Goal: Transaction & Acquisition: Purchase product/service

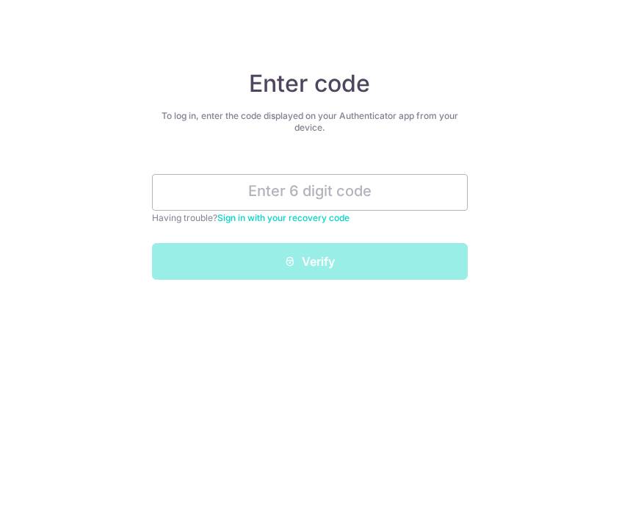
click at [322, 411] on div "Enter code To log in, enter the code displayed on your Authenticator app from y…" at bounding box center [309, 262] width 619 height 525
click at [281, 187] on input "text" at bounding box center [310, 192] width 316 height 37
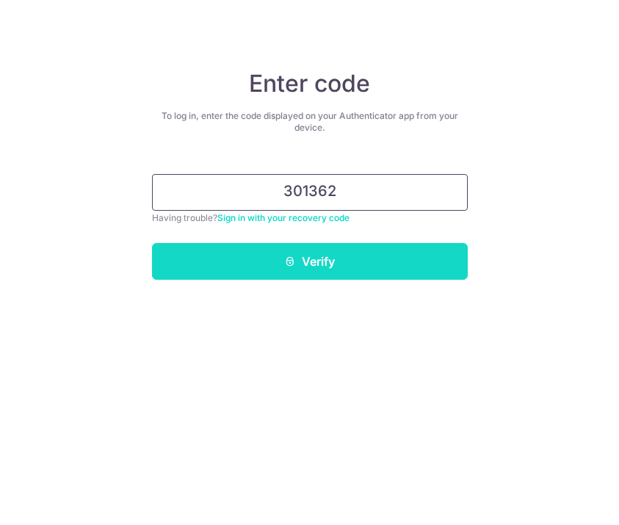
type input "301362"
click at [292, 251] on button "Verify" at bounding box center [310, 261] width 316 height 37
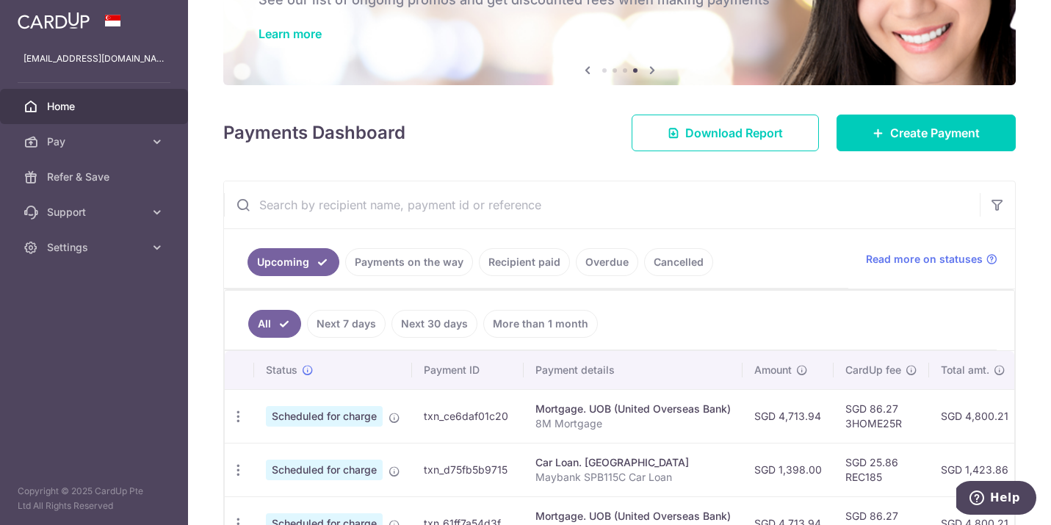
scroll to position [73, 0]
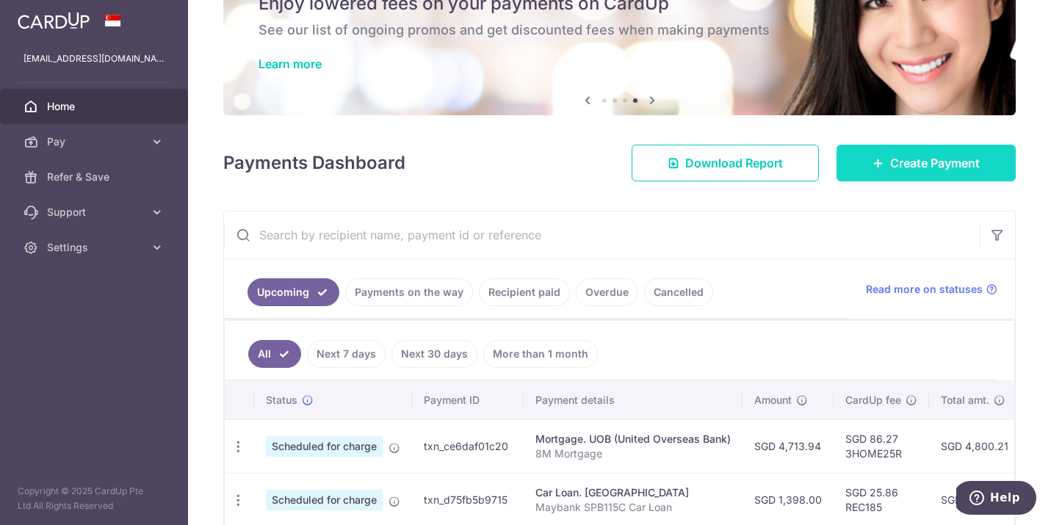
click at [618, 173] on link "Create Payment" at bounding box center [926, 163] width 179 height 37
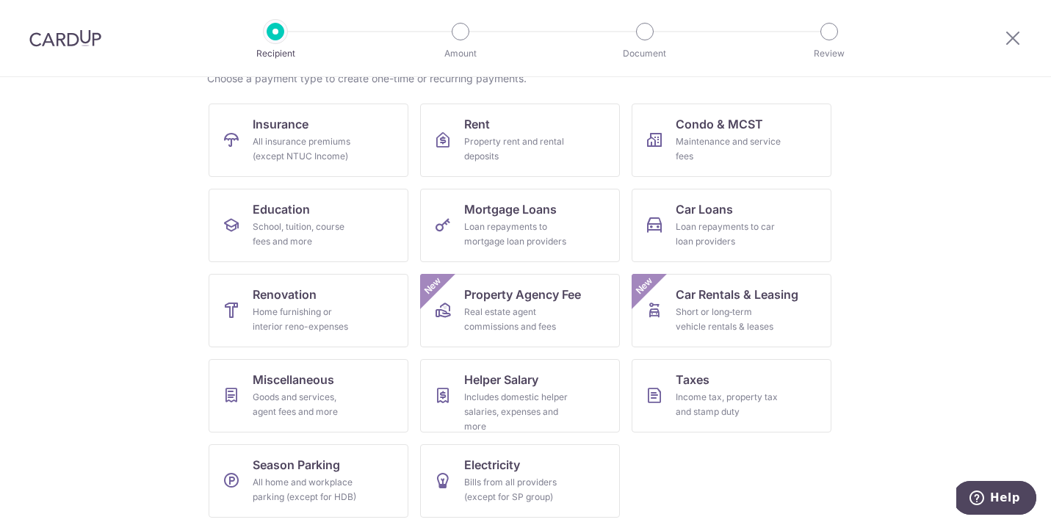
scroll to position [130, 0]
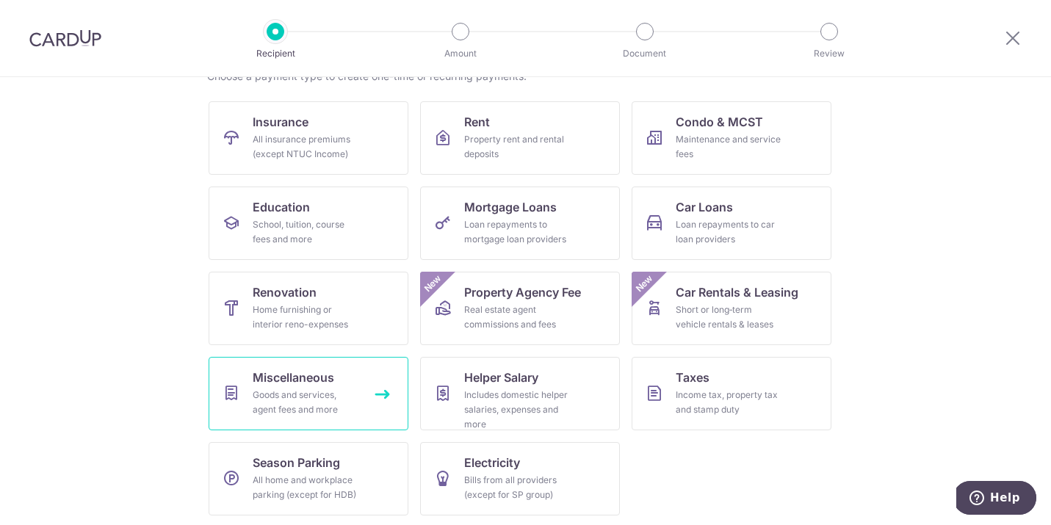
click at [366, 387] on link "Miscellaneous Goods and services, agent fees and more" at bounding box center [309, 393] width 200 height 73
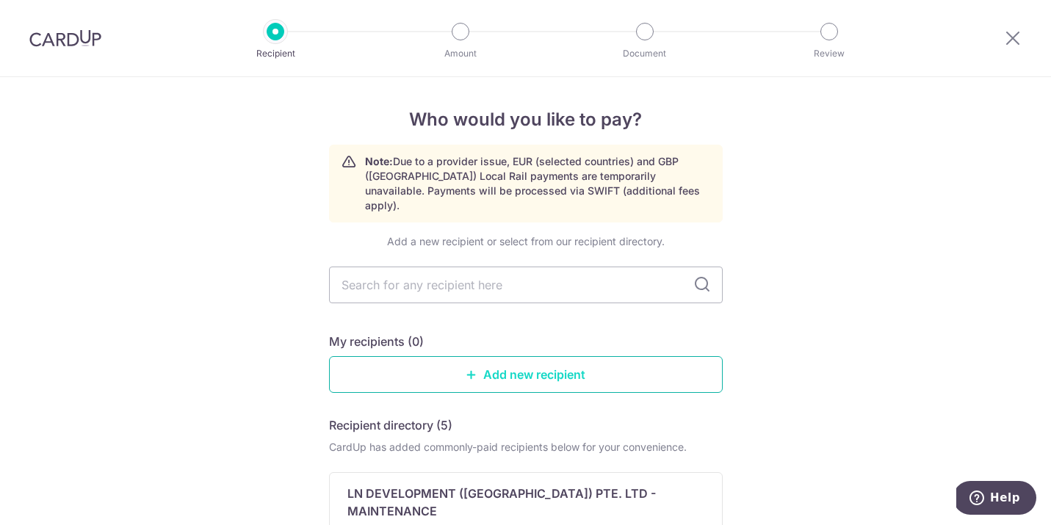
click at [483, 358] on link "Add new recipient" at bounding box center [526, 374] width 394 height 37
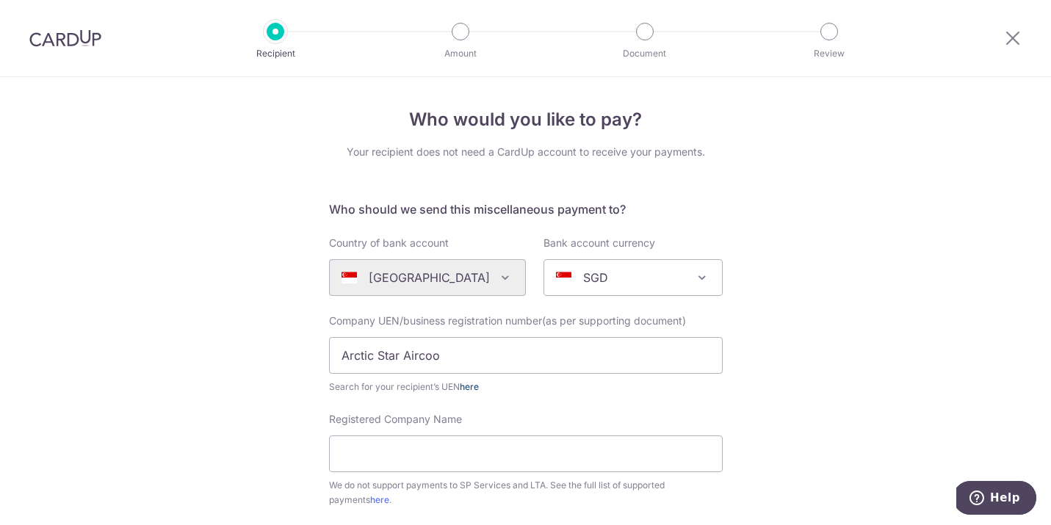
click at [474, 389] on link "here" at bounding box center [469, 386] width 19 height 11
drag, startPoint x: 446, startPoint y: 353, endPoint x: 60, endPoint y: 353, distance: 385.6
click at [60, 353] on div "Who would you like to pay? Your recipient does not need a CardUp account to rec…" at bounding box center [525, 532] width 1051 height 911
type input "201718757Z"
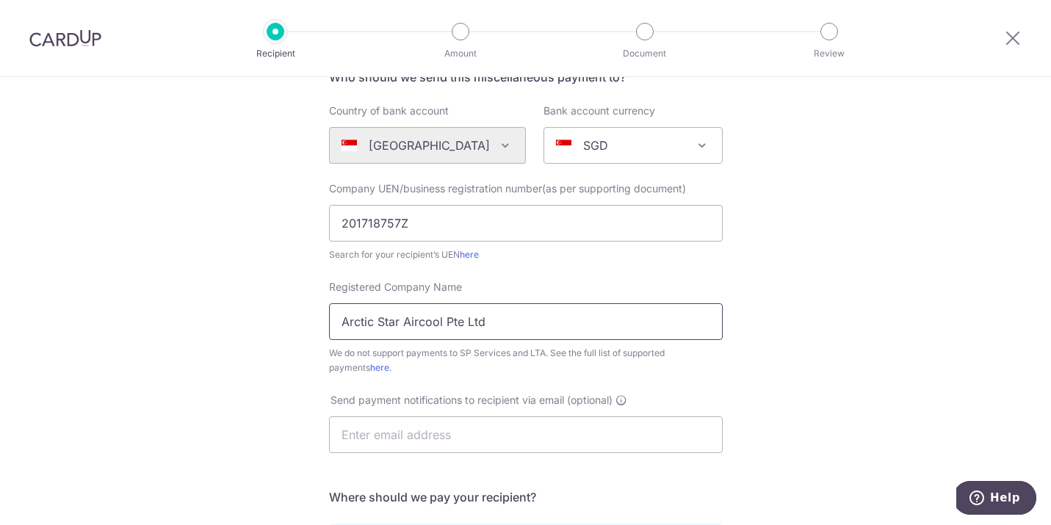
scroll to position [226, 0]
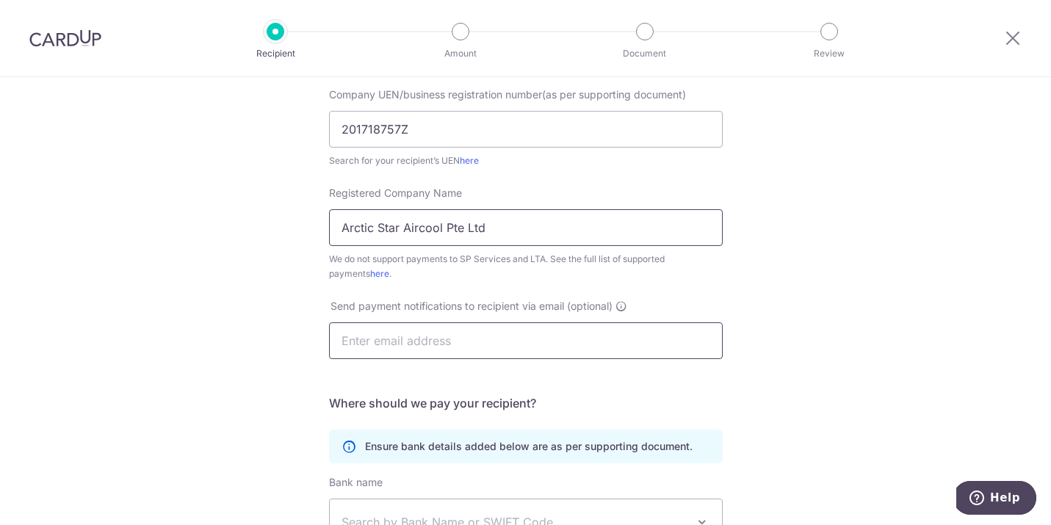
type input "Arctic Star Aircool Pte Ltd"
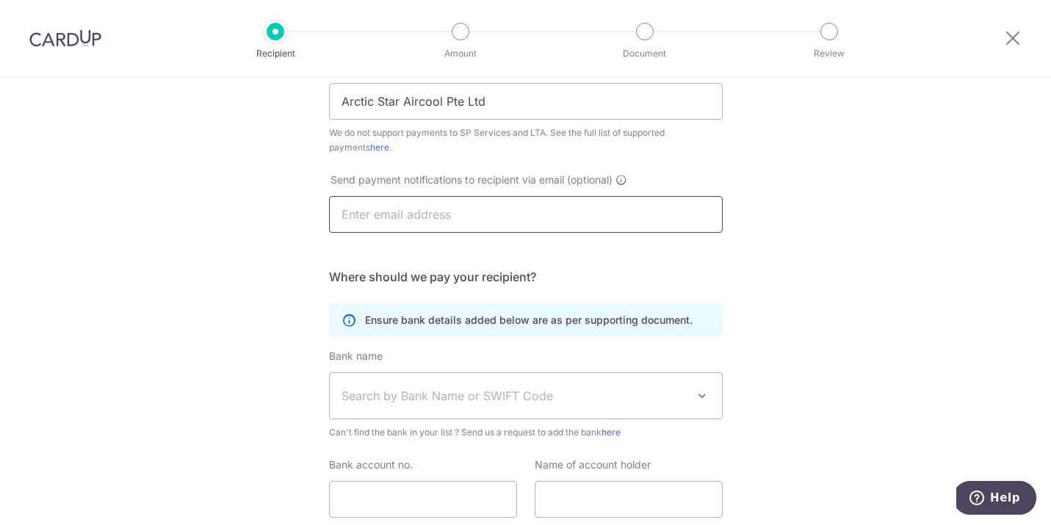
scroll to position [357, 0]
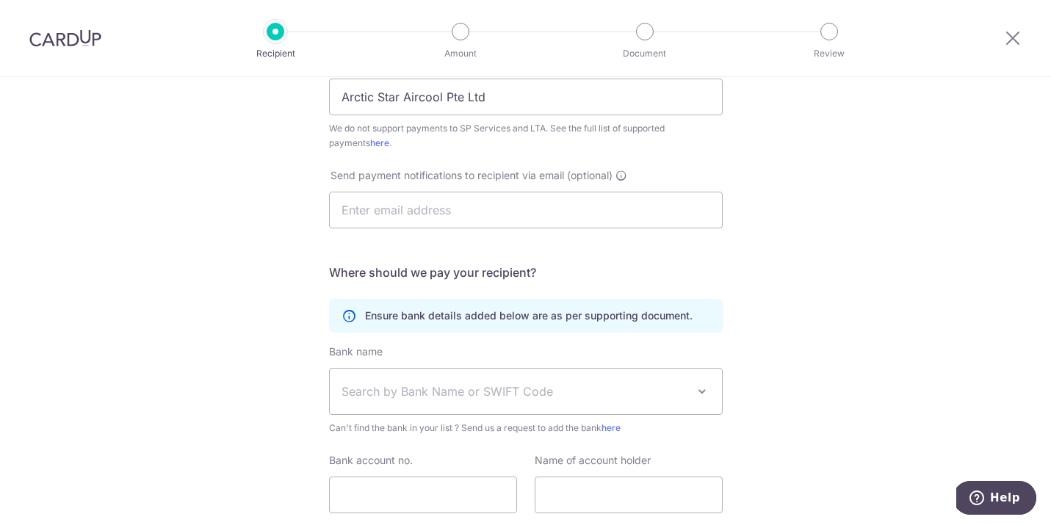
click at [420, 394] on span "Search by Bank Name or SWIFT Code" at bounding box center [514, 392] width 345 height 18
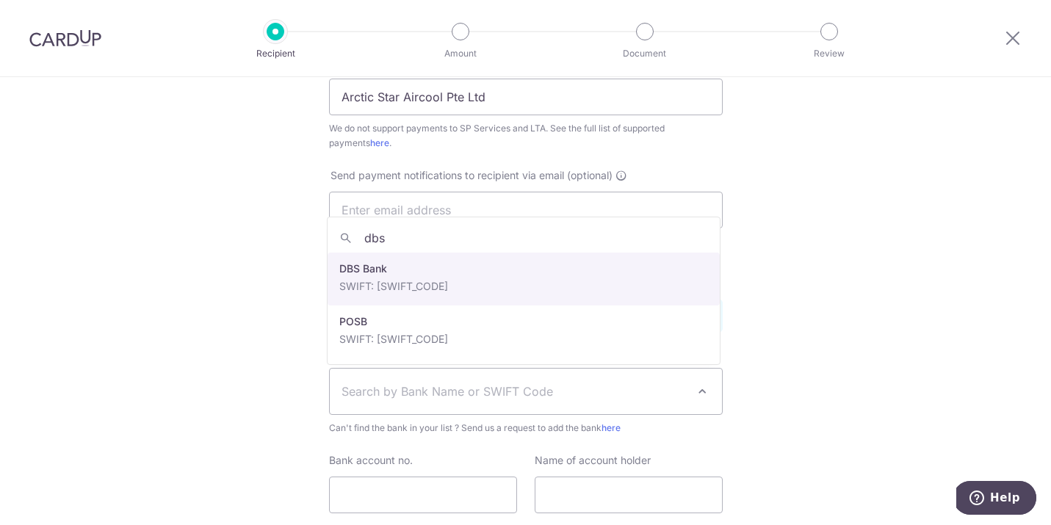
type input "dbs"
select select "6"
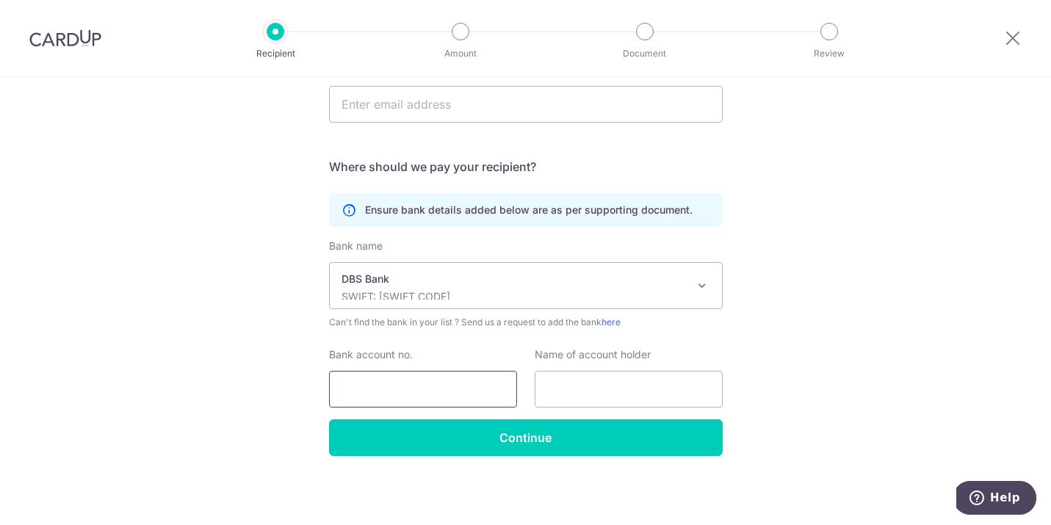
scroll to position [463, 0]
click at [463, 390] on input "Bank account no." at bounding box center [423, 389] width 188 height 37
type input "0179056209"
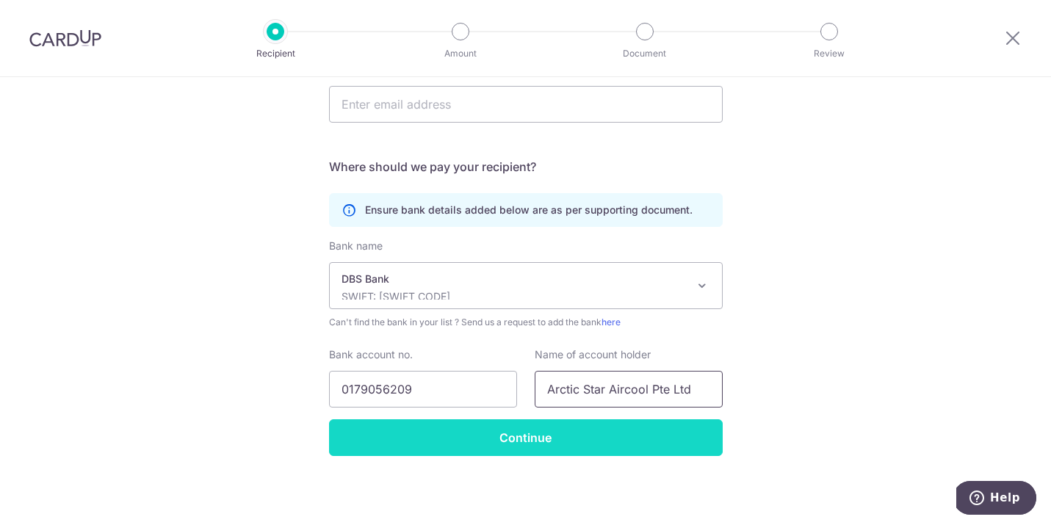
type input "Arctic Star Aircool Pte Ltd"
click at [520, 438] on input "Continue" at bounding box center [526, 437] width 394 height 37
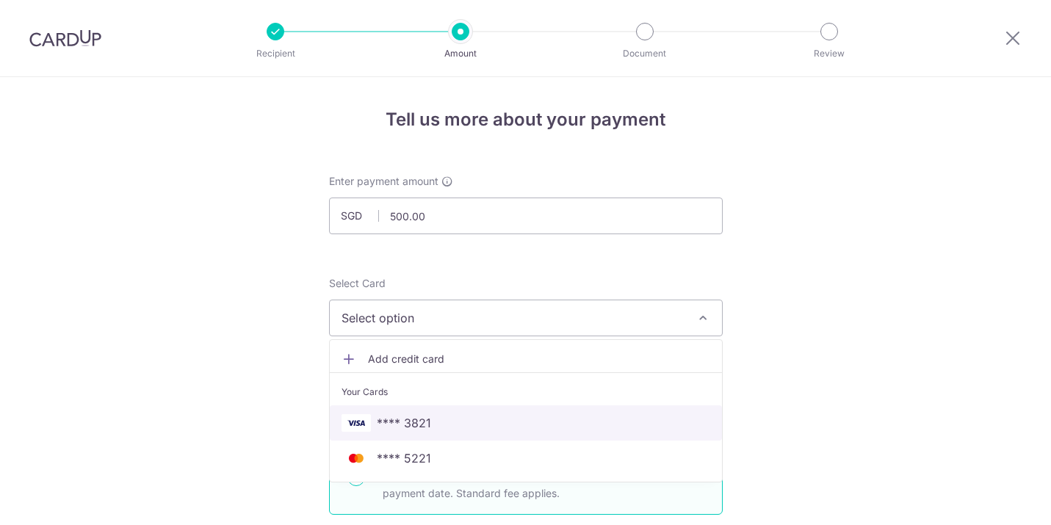
click at [403, 433] on link "**** 3821" at bounding box center [526, 422] width 392 height 35
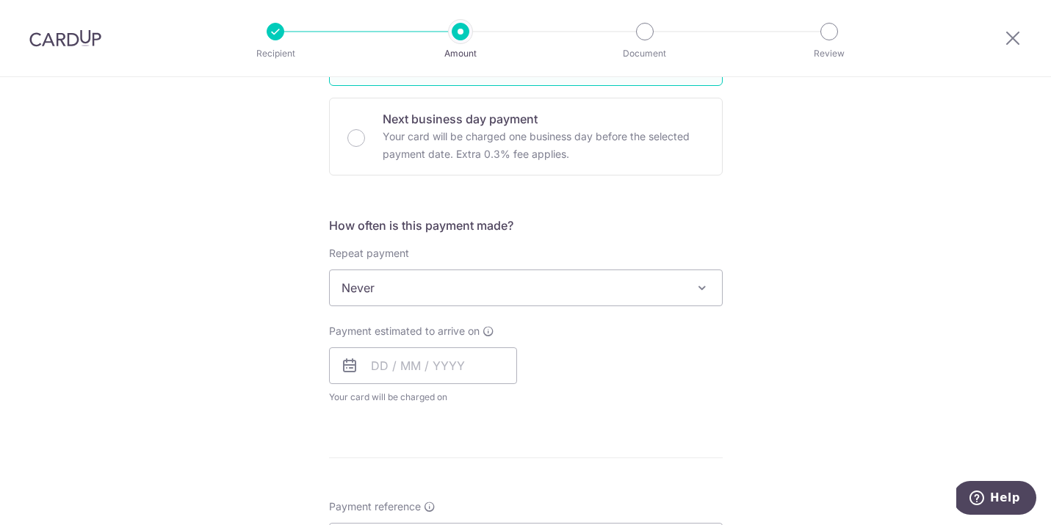
scroll to position [438, 0]
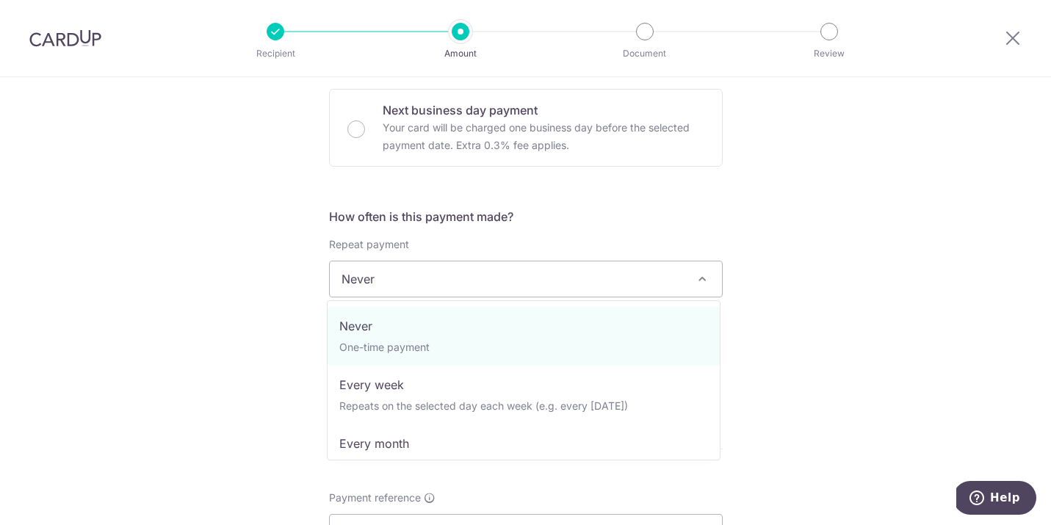
click at [418, 288] on span "Never" at bounding box center [526, 278] width 392 height 35
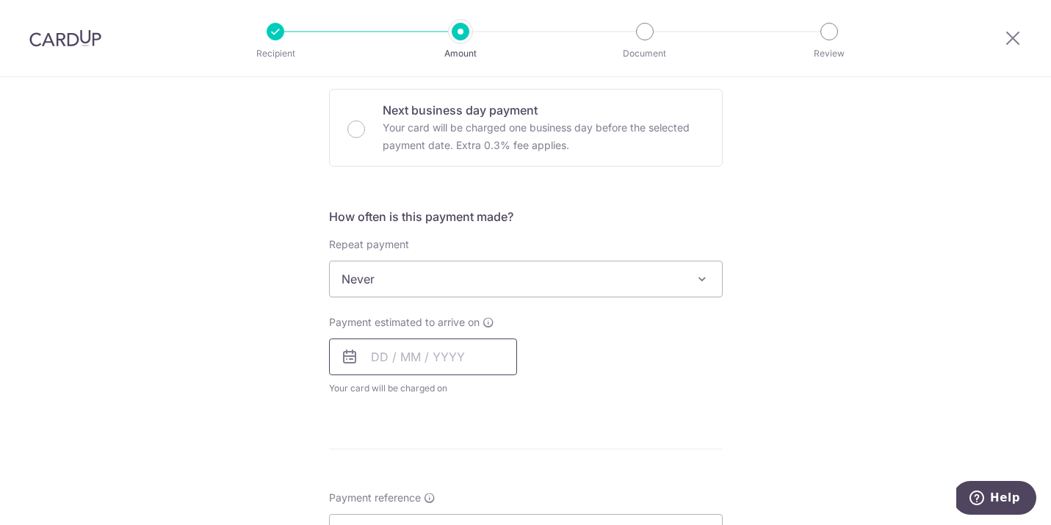
click at [416, 366] on input "text" at bounding box center [423, 357] width 188 height 37
click at [469, 485] on link "9" at bounding box center [477, 491] width 24 height 24
type input "09/10/2025"
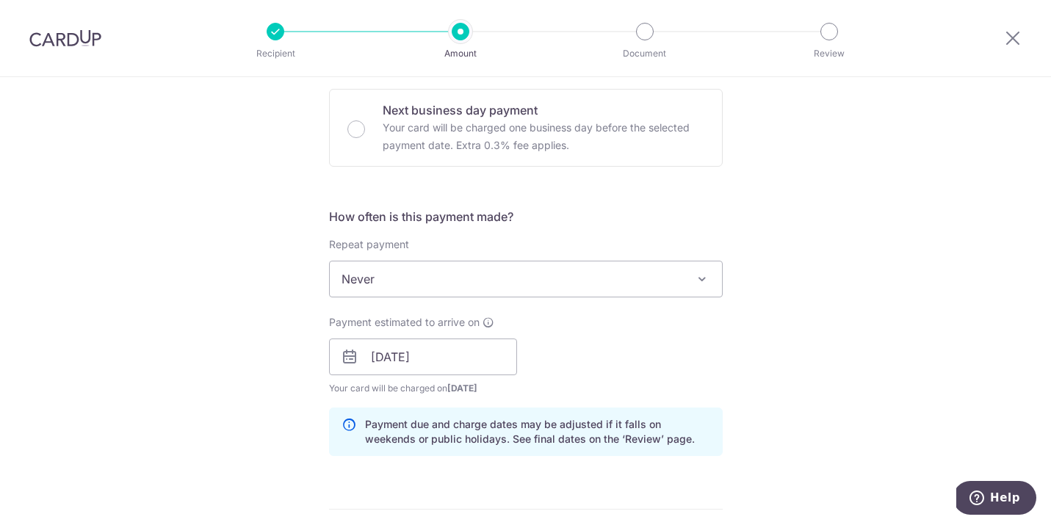
click at [229, 428] on div "Tell us more about your payment Enter payment amount SGD 500.00 500.00 Recipien…" at bounding box center [525, 333] width 1051 height 1389
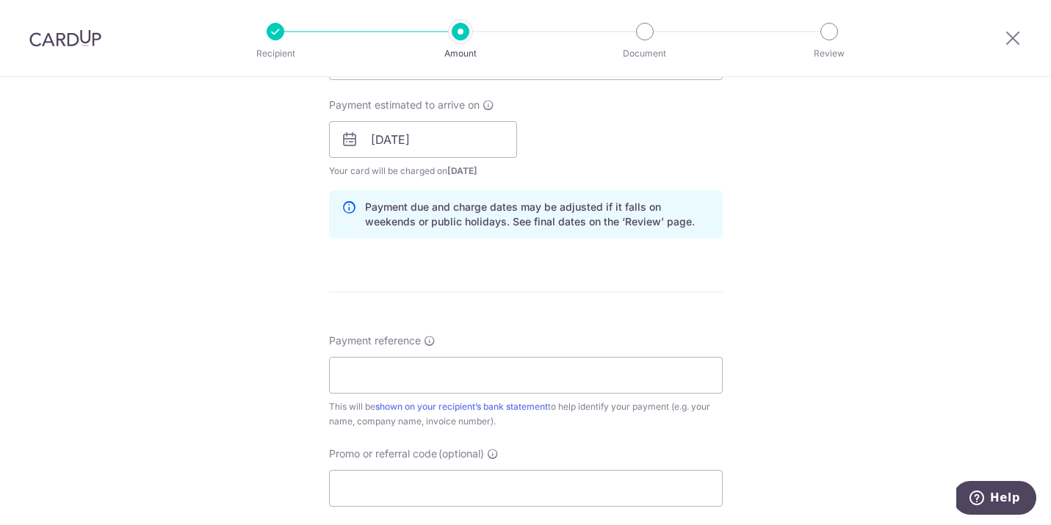
scroll to position [660, 0]
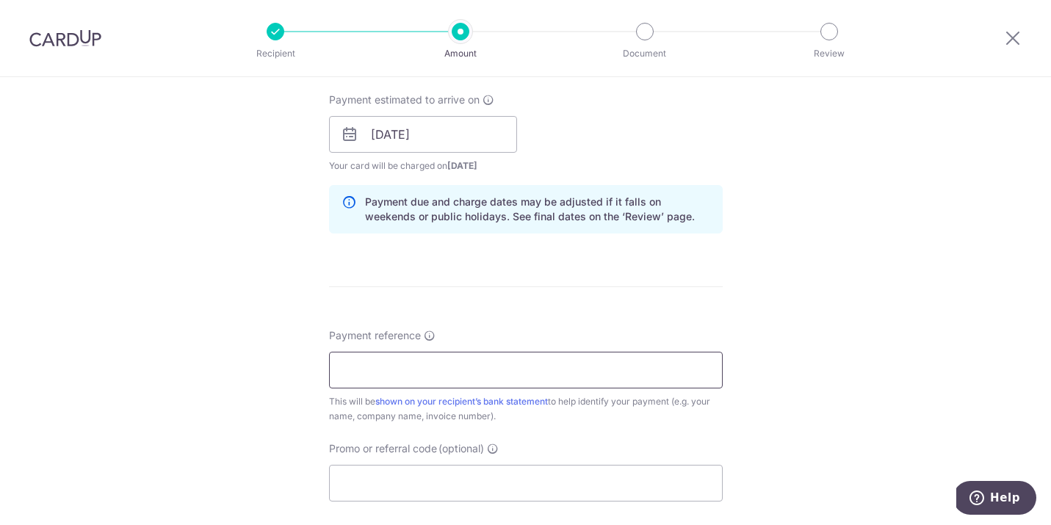
click at [376, 380] on input "Payment reference" at bounding box center [526, 370] width 394 height 37
type input "Arctic Star Aircool"
click at [425, 485] on input "Promo or referral code (optional)" at bounding box center [526, 483] width 394 height 37
paste input "MILELION"
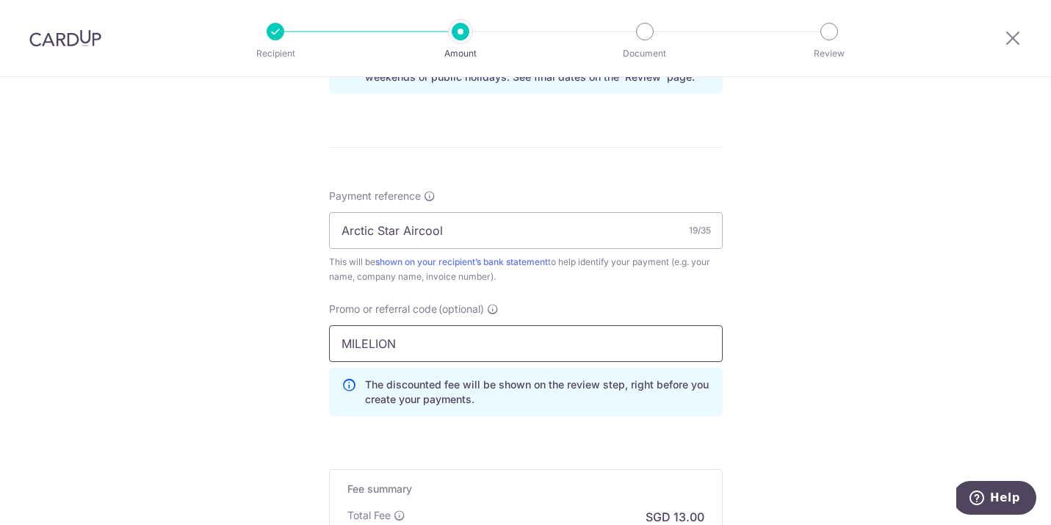
scroll to position [801, 0]
type input "MILELION"
click at [300, 405] on div "Tell us more about your payment Enter payment amount SGD 500.00 500.00 Recipien…" at bounding box center [525, 3] width 1051 height 1455
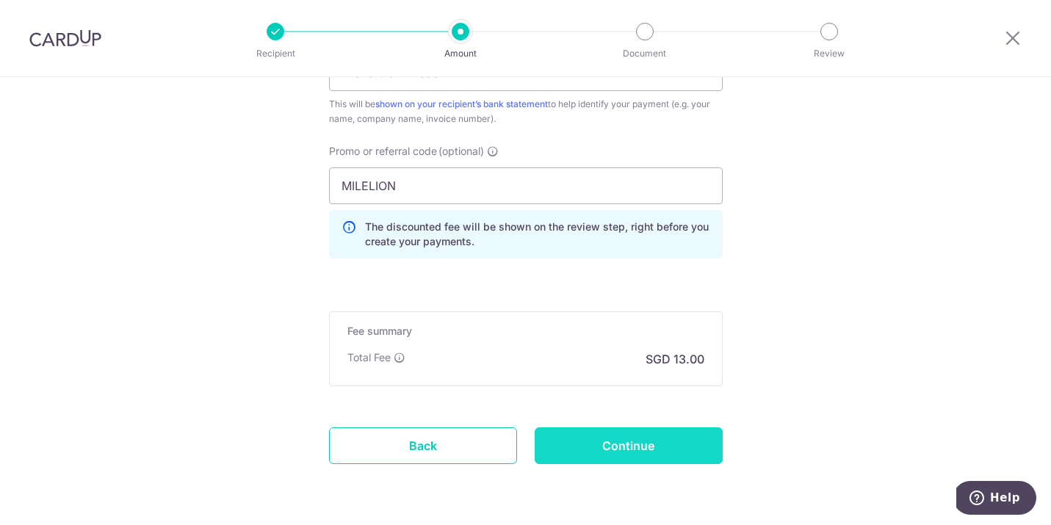
click at [611, 461] on input "Continue" at bounding box center [629, 445] width 188 height 37
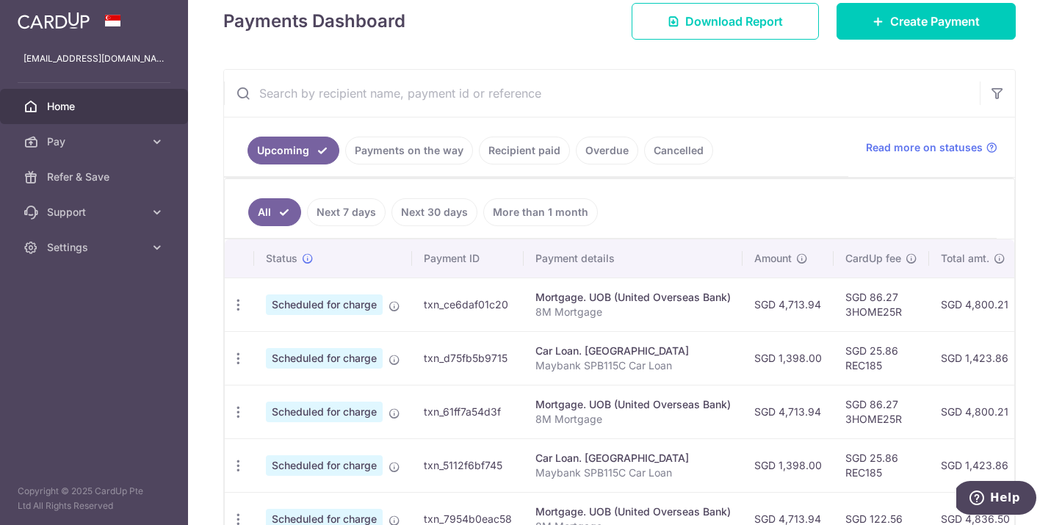
scroll to position [215, 0]
click at [95, 110] on span "Home" at bounding box center [95, 106] width 97 height 15
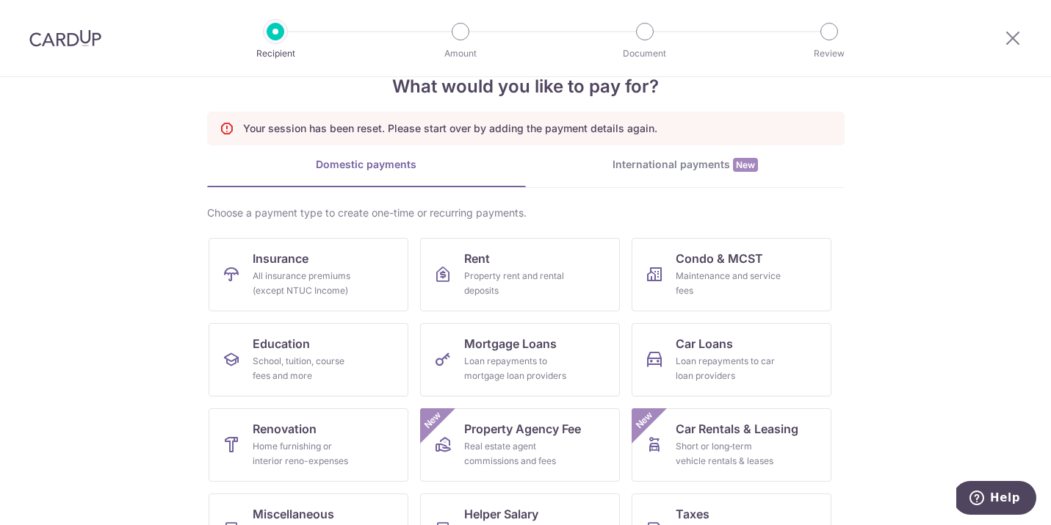
scroll to position [110, 0]
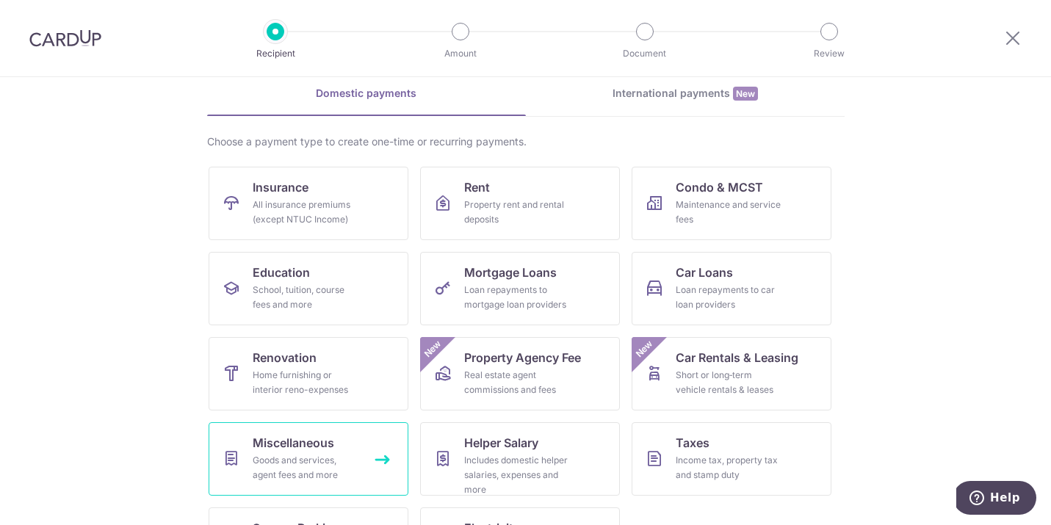
click at [319, 437] on span "Miscellaneous" at bounding box center [294, 443] width 82 height 18
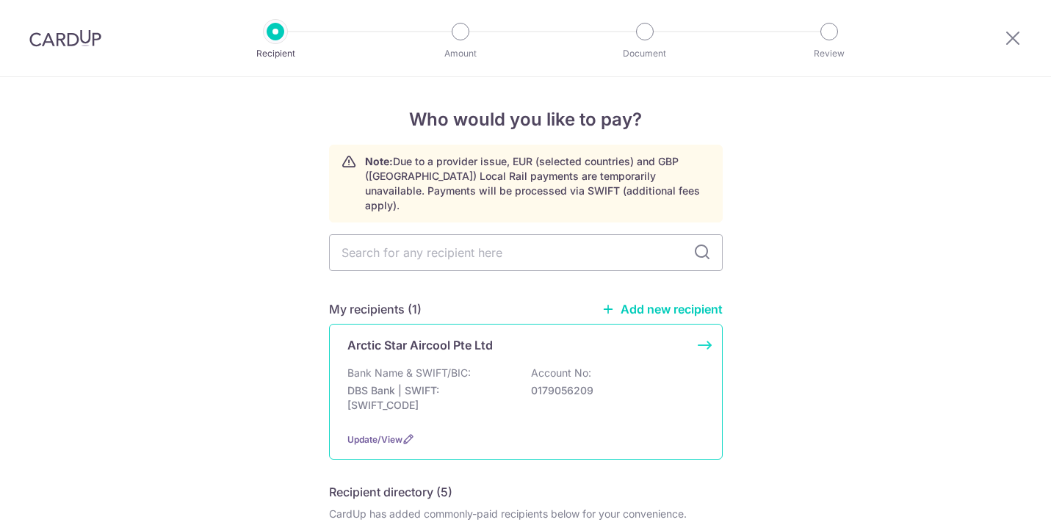
click at [443, 341] on div "Arctic Star Aircool Pte Ltd Bank Name & SWIFT/BIC: DBS Bank | SWIFT: [SWIFT_COD…" at bounding box center [526, 392] width 394 height 136
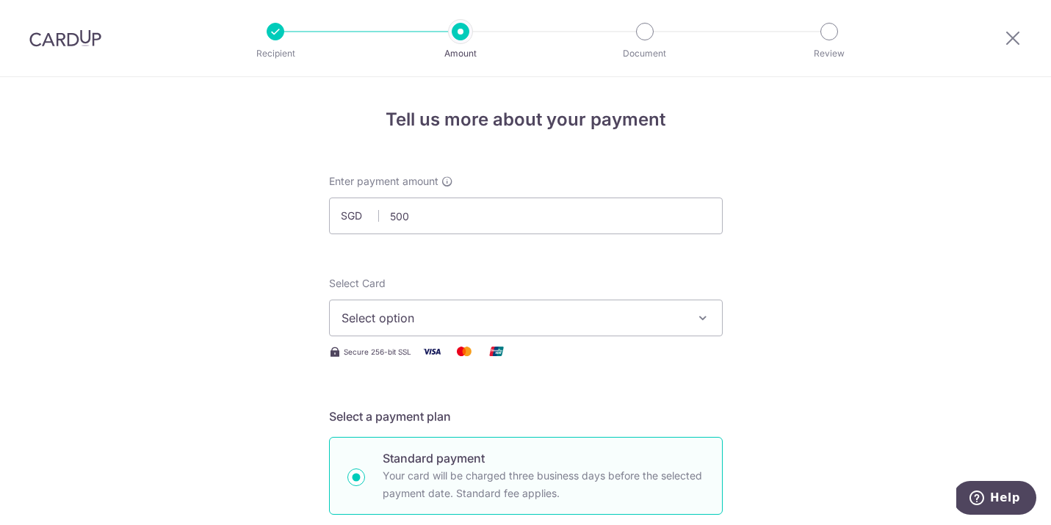
type input "500.00"
click at [431, 311] on span "Select option" at bounding box center [513, 318] width 342 height 18
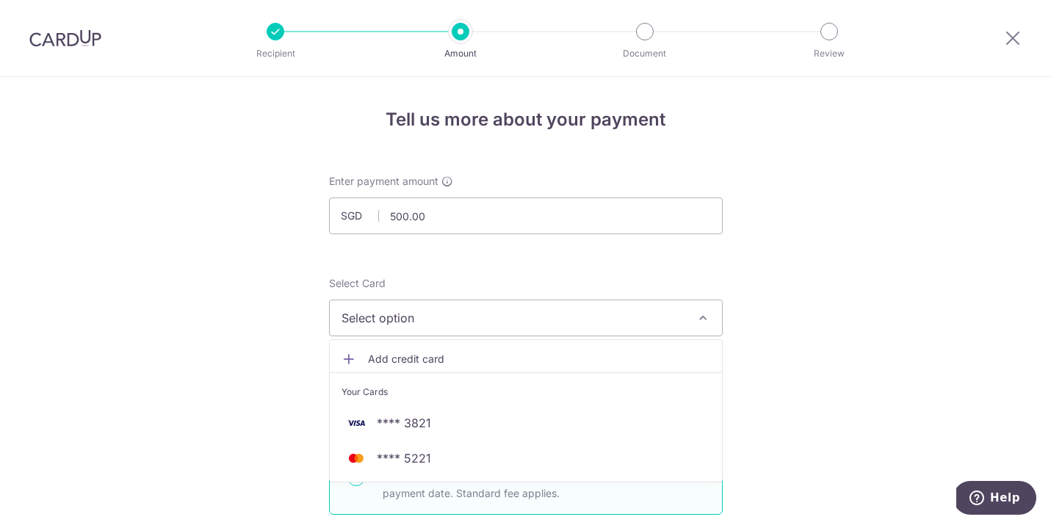
click at [438, 314] on span "Select option" at bounding box center [513, 318] width 342 height 18
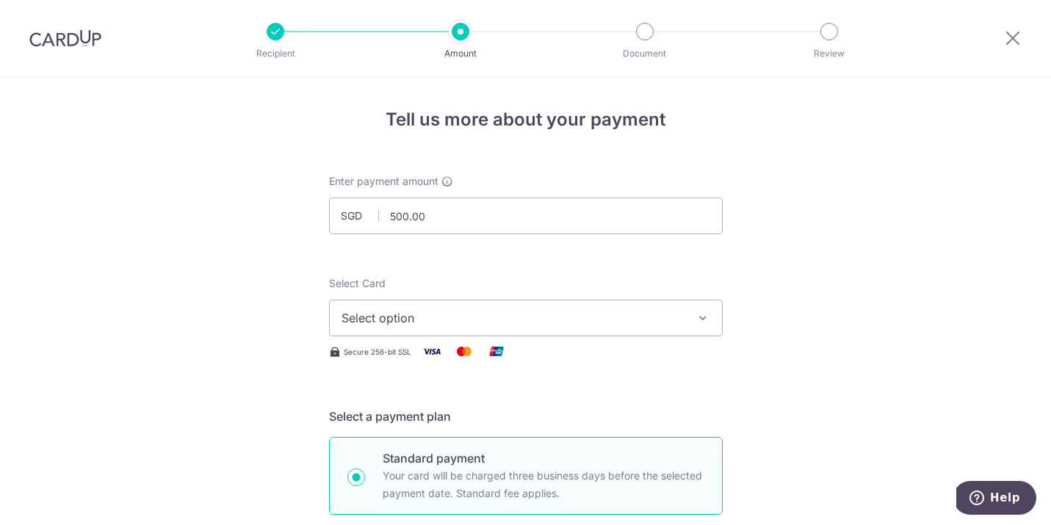
click at [438, 314] on span "Select option" at bounding box center [513, 318] width 342 height 18
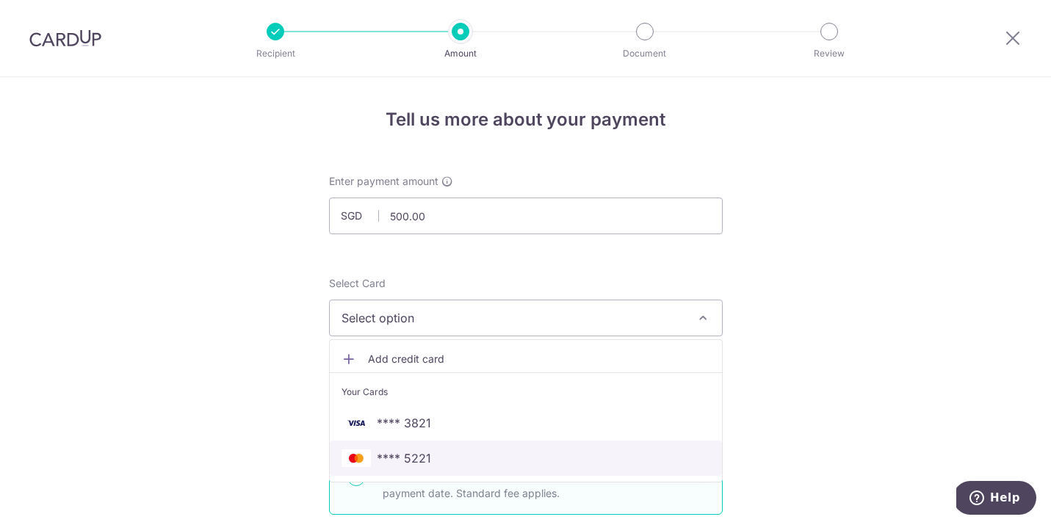
click at [398, 456] on span "**** 5221" at bounding box center [404, 458] width 54 height 18
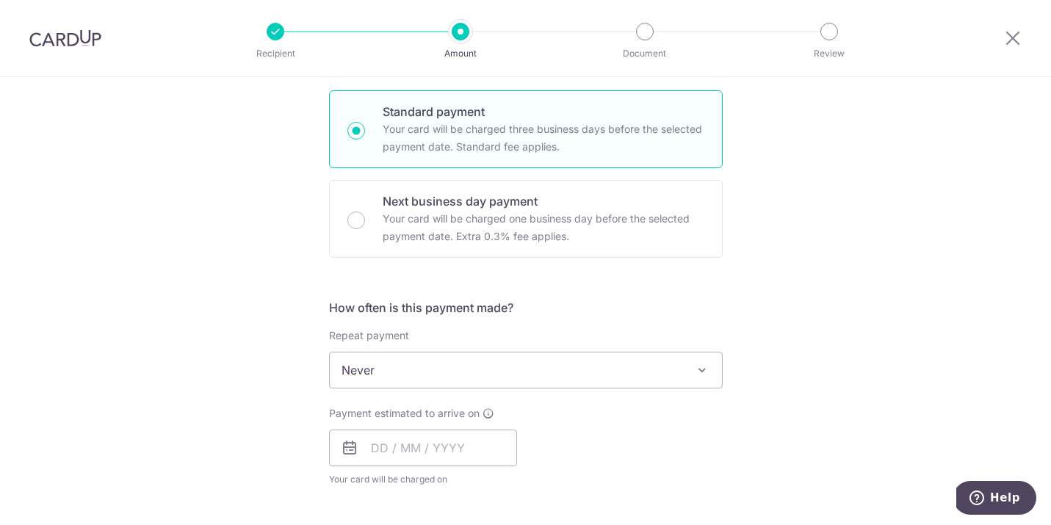
scroll to position [350, 0]
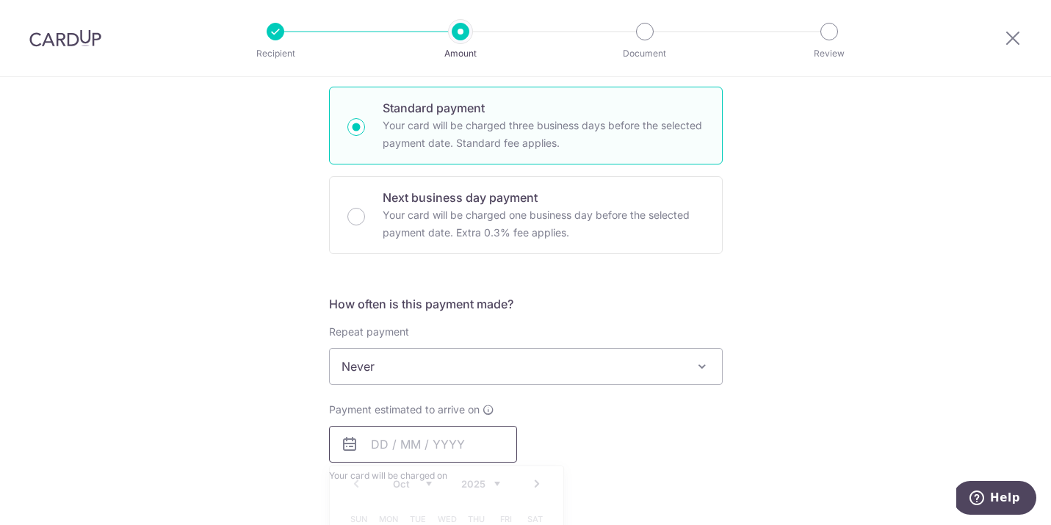
click at [433, 450] on input "text" at bounding box center [423, 444] width 188 height 37
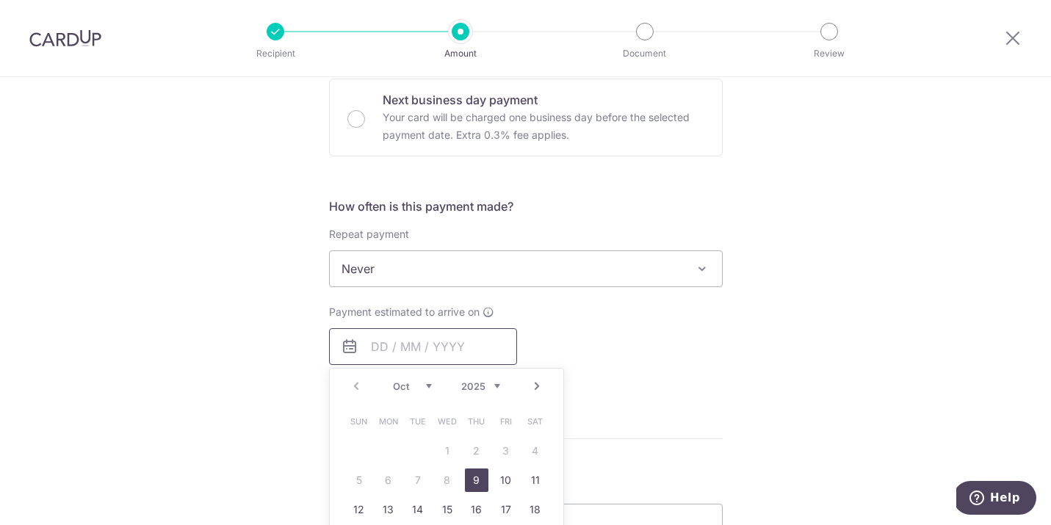
scroll to position [449, 0]
click at [471, 480] on link "9" at bounding box center [477, 480] width 24 height 24
type input "09/10/2025"
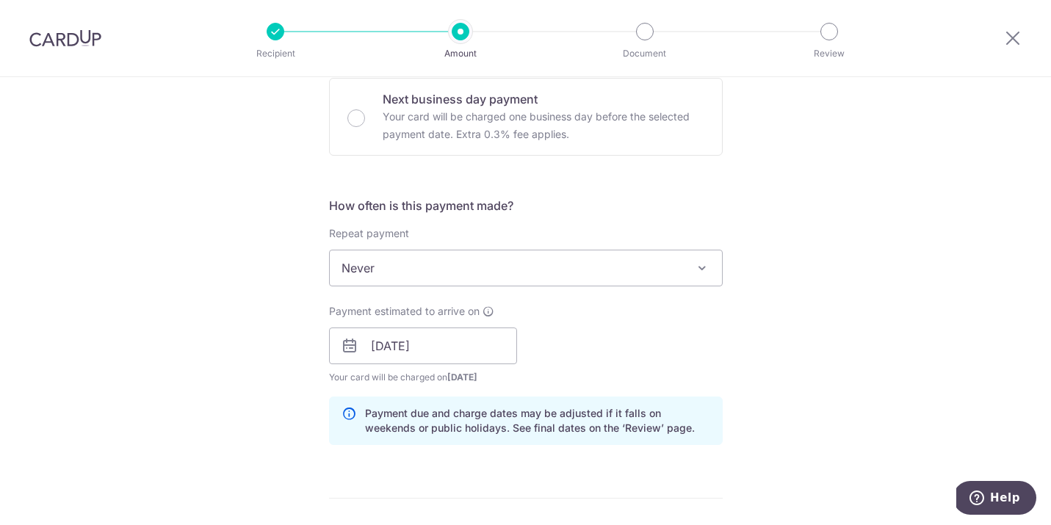
click at [638, 338] on div "Payment estimated to arrive on 09/10/2025 Prev Next Oct Nov Dec 2025 2026 2027 …" at bounding box center [525, 344] width 411 height 81
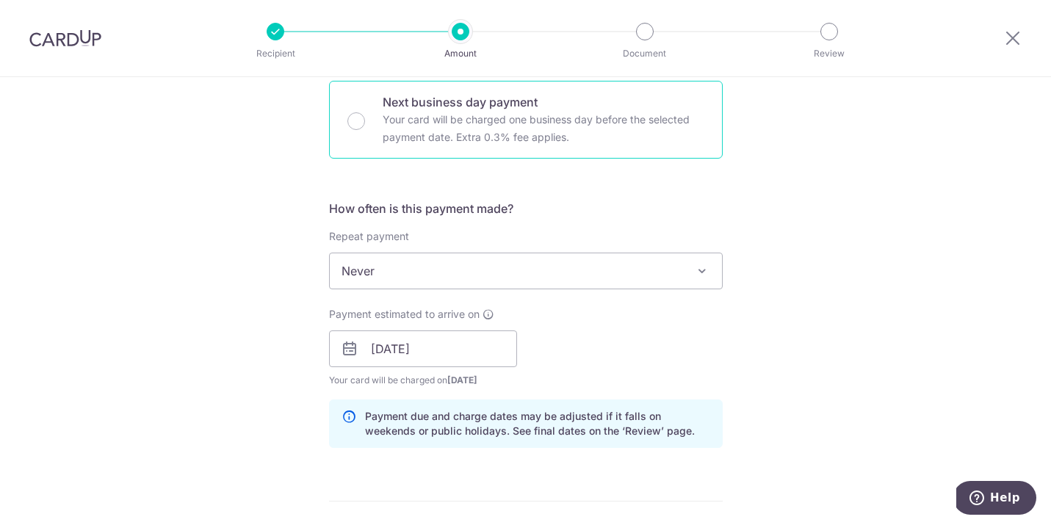
scroll to position [441, 0]
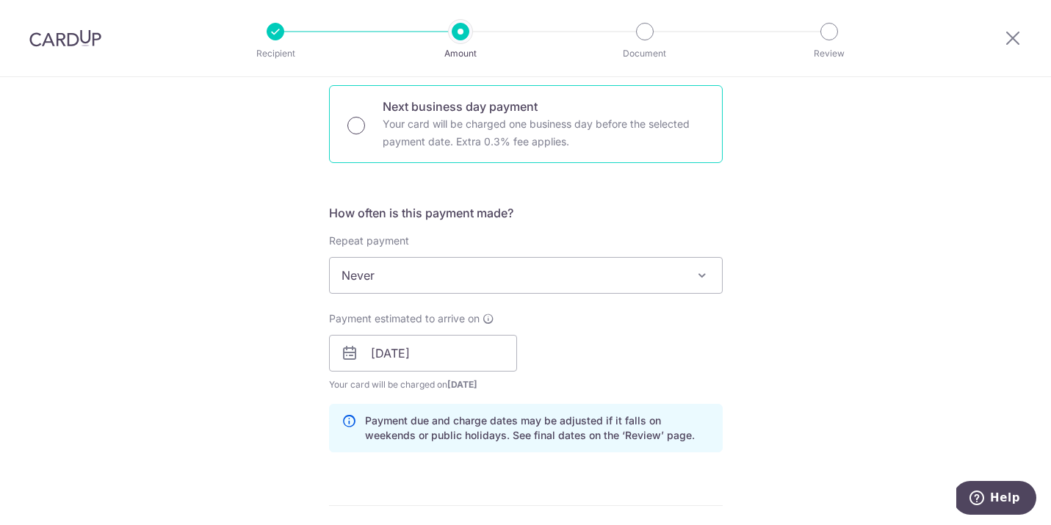
click at [349, 129] on input "Next business day payment Your card will be charged one business day before the…" at bounding box center [356, 126] width 18 height 18
radio input "true"
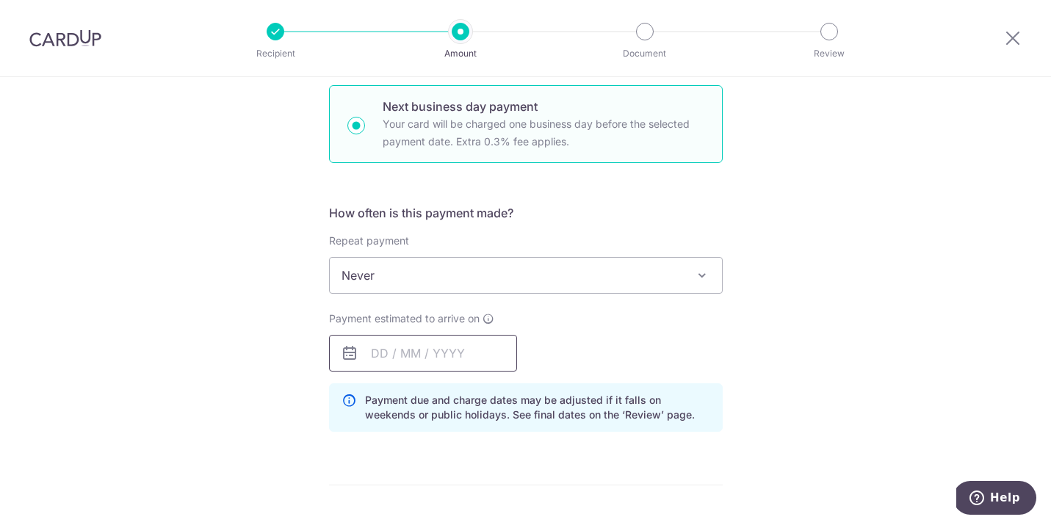
click at [466, 361] on input "text" at bounding box center [423, 353] width 188 height 37
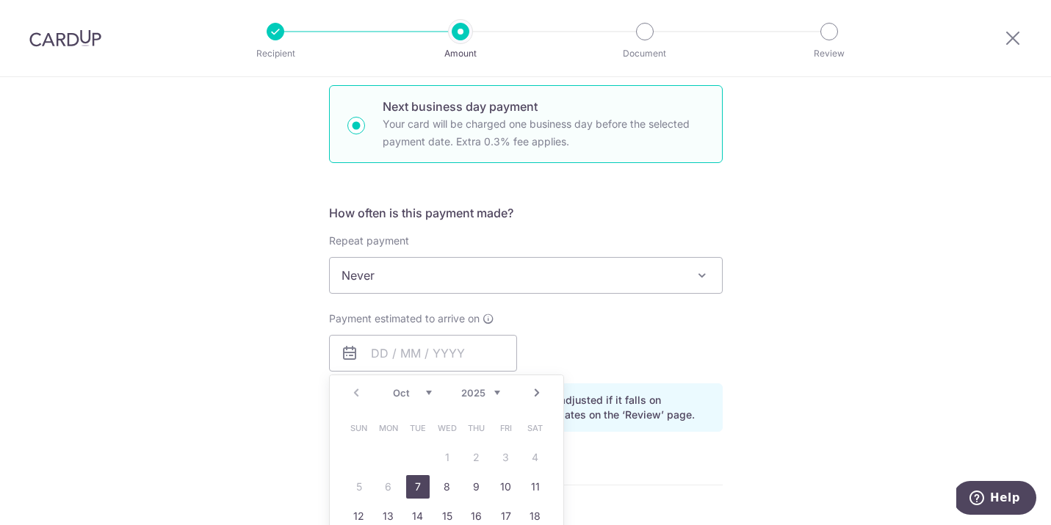
click at [411, 490] on link "7" at bounding box center [418, 487] width 24 height 24
type input "07/10/2025"
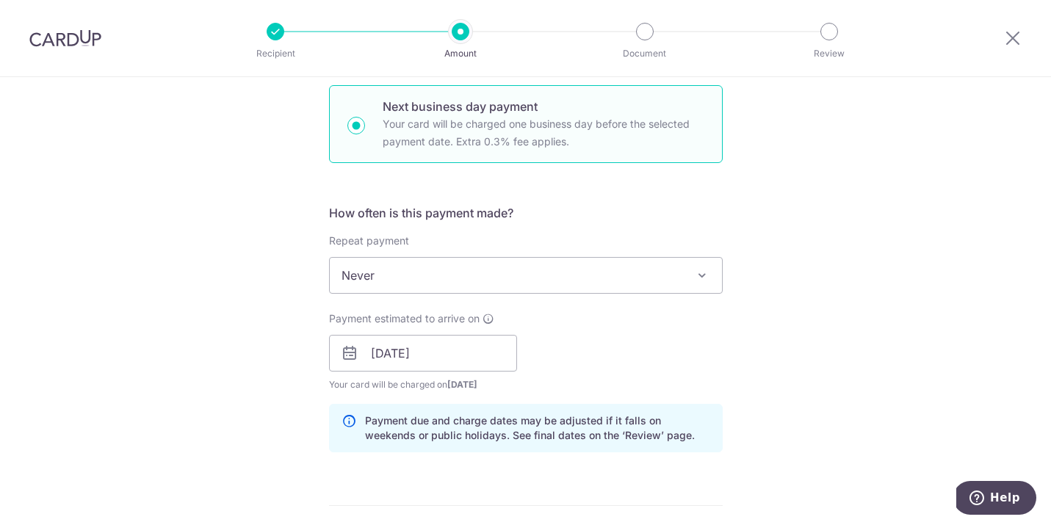
click at [635, 352] on div "Payment estimated to arrive on 07/10/2025 Prev Next Oct Nov Dec 2025 2026 2027 …" at bounding box center [525, 351] width 411 height 81
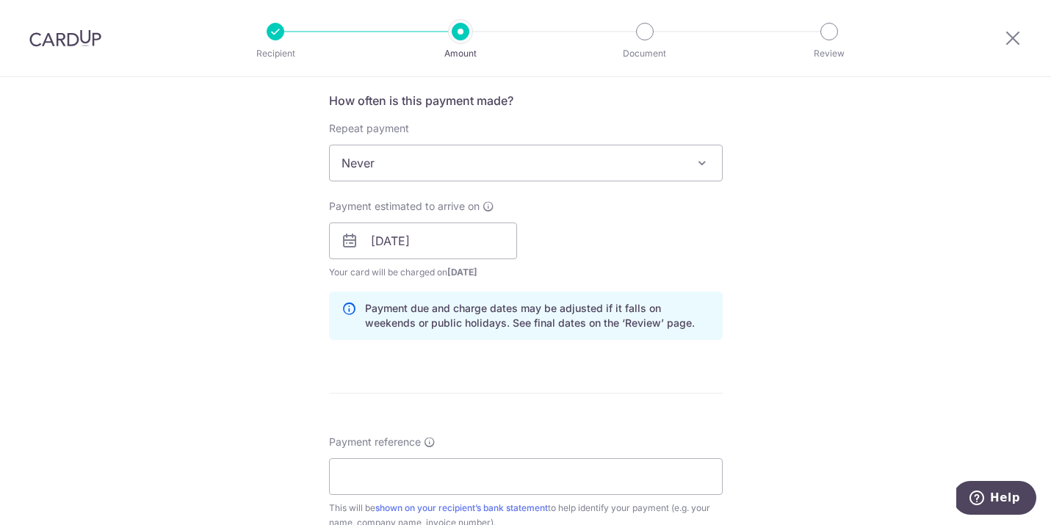
scroll to position [552, 0]
click at [470, 232] on input "07/10/2025" at bounding box center [423, 242] width 188 height 37
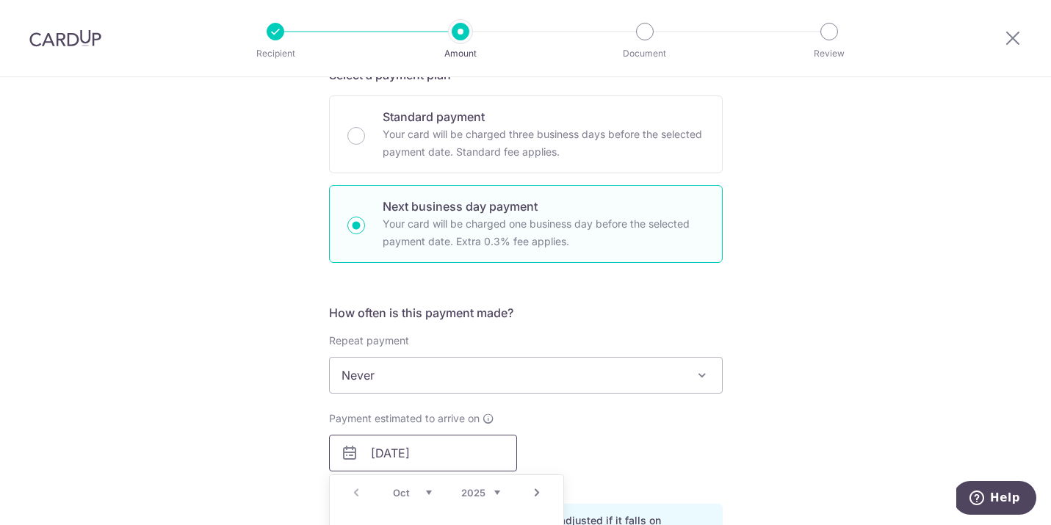
scroll to position [340, 0]
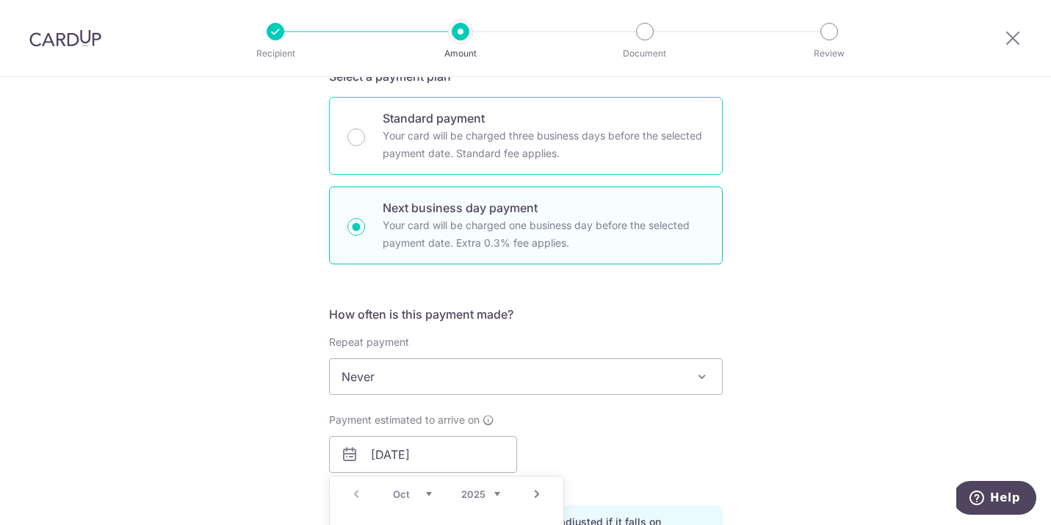
click at [445, 132] on p "Your card will be charged three business days before the selected payment date.…" at bounding box center [544, 144] width 322 height 35
click at [365, 132] on input "Standard payment Your card will be charged three business days before the selec…" at bounding box center [356, 138] width 18 height 18
radio input "true"
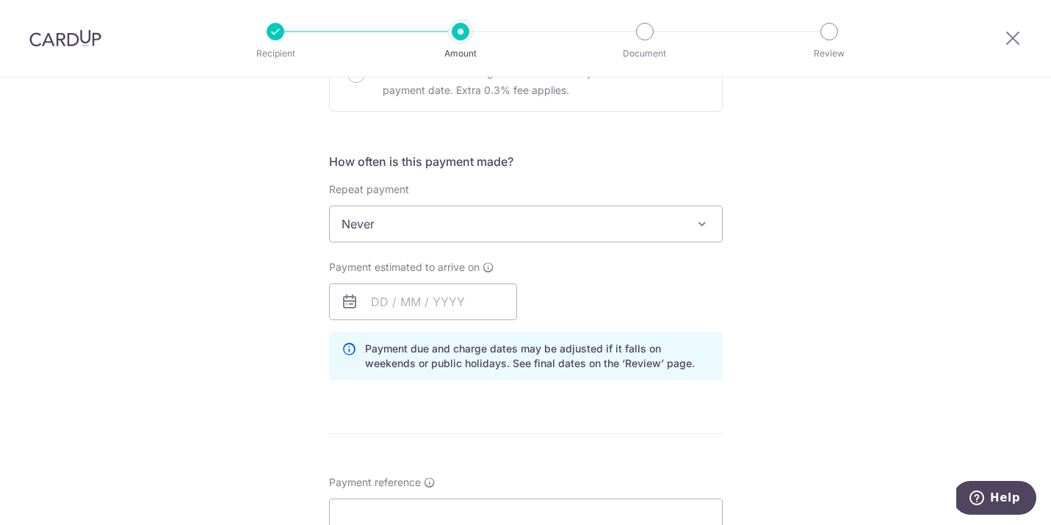
scroll to position [496, 0]
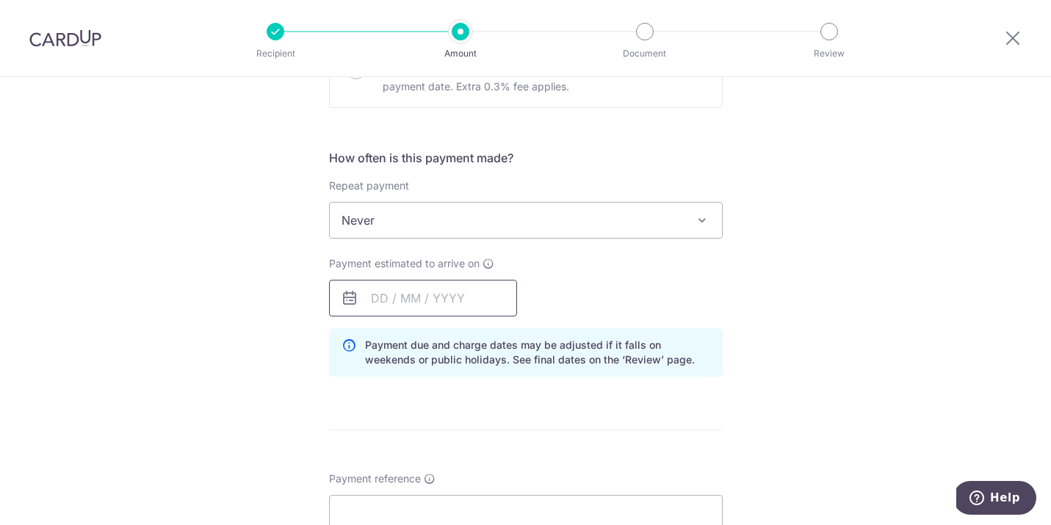
click at [418, 296] on input "text" at bounding box center [423, 298] width 188 height 37
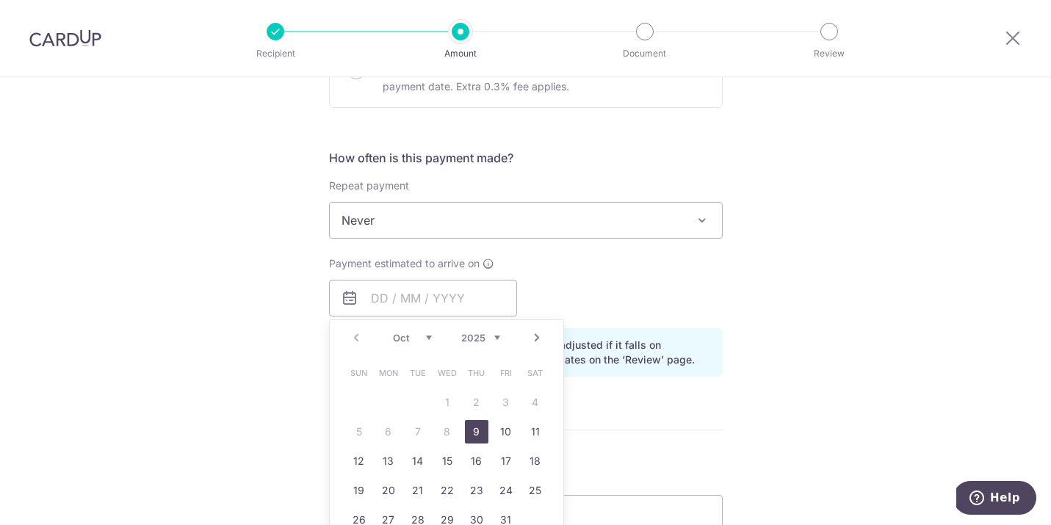
click at [471, 430] on link "9" at bounding box center [477, 432] width 24 height 24
type input "09/10/2025"
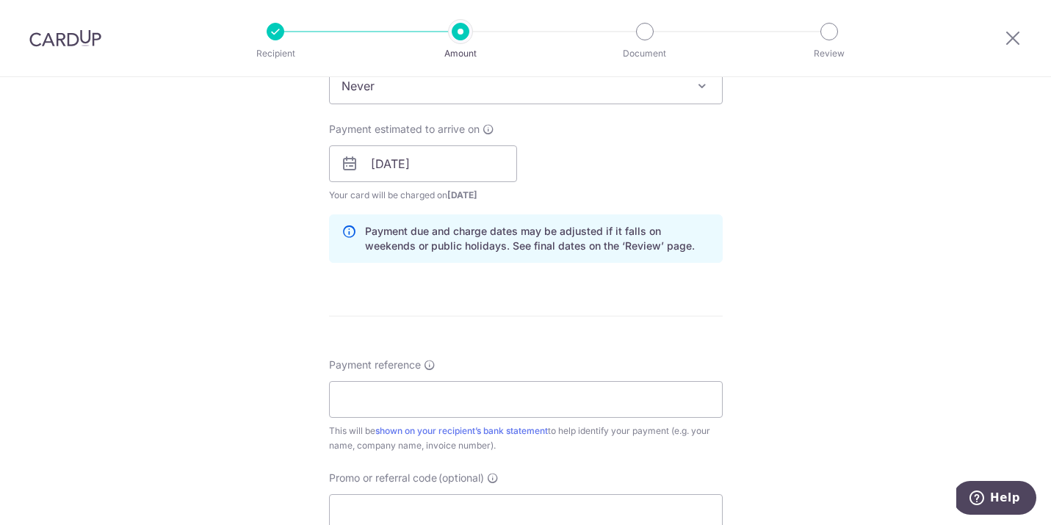
scroll to position [632, 0]
click at [472, 407] on input "Payment reference" at bounding box center [526, 398] width 394 height 37
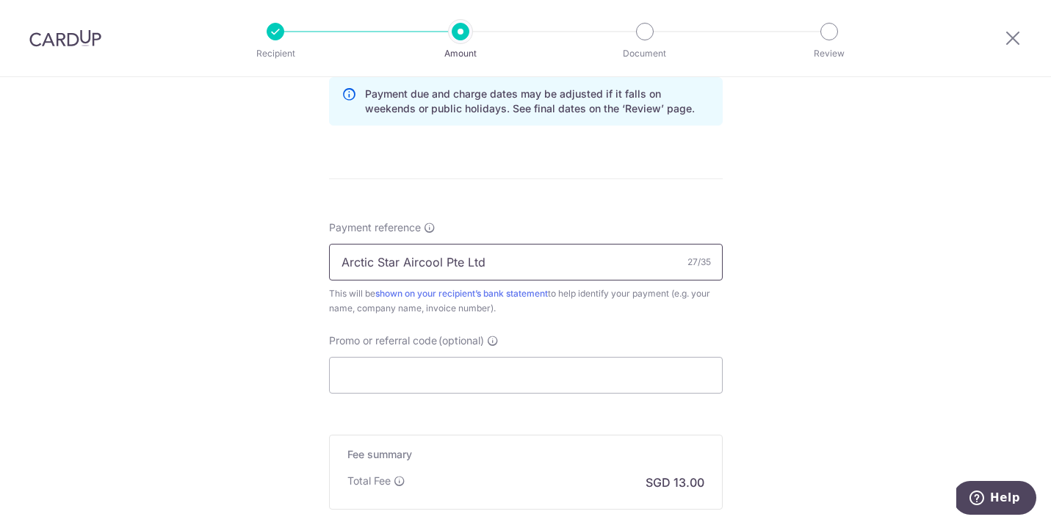
scroll to position [778, 0]
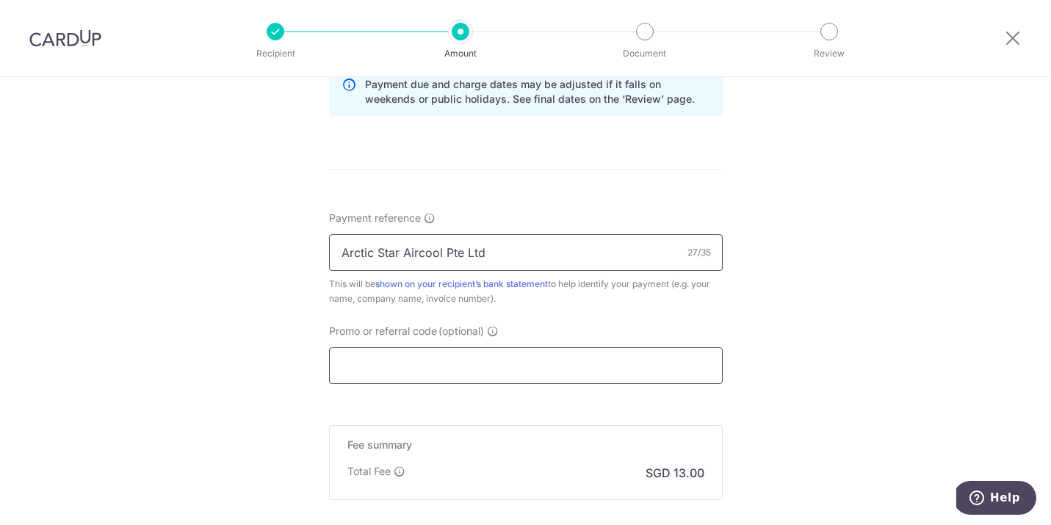
type input "Arctic Star Aircool Pte Ltd"
click at [479, 366] on input "Promo or referral code (optional)" at bounding box center [526, 365] width 394 height 37
paste input "MILELION"
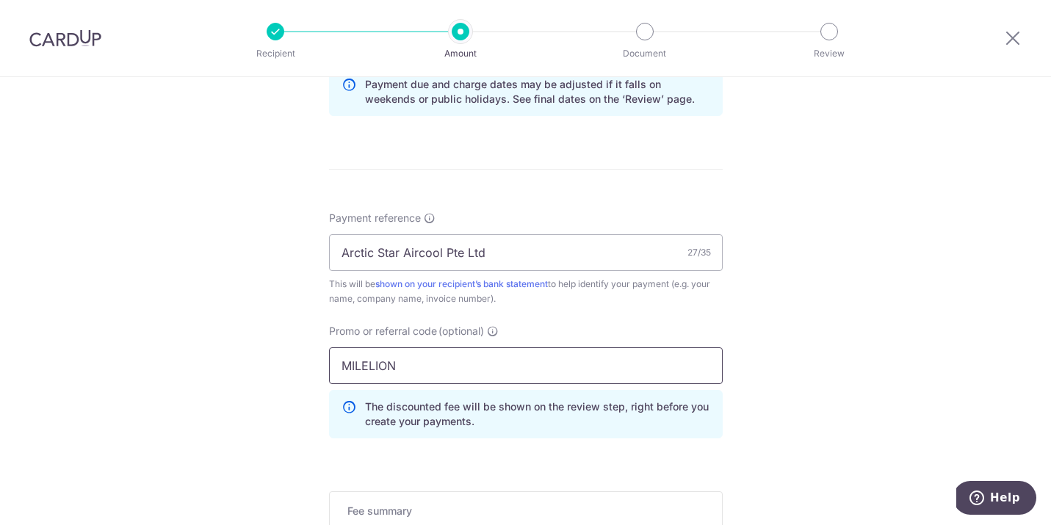
type input "MILELION"
click at [231, 347] on div "Tell us more about your payment Enter payment amount SGD 500.00 500.00 Select C…" at bounding box center [525, 26] width 1051 height 1455
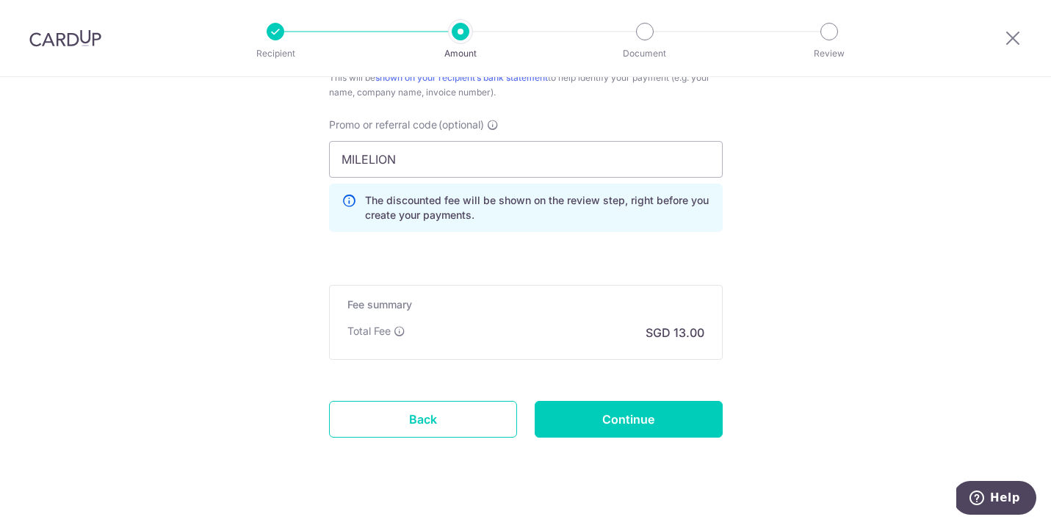
scroll to position [985, 0]
click at [629, 405] on input "Continue" at bounding box center [629, 418] width 188 height 37
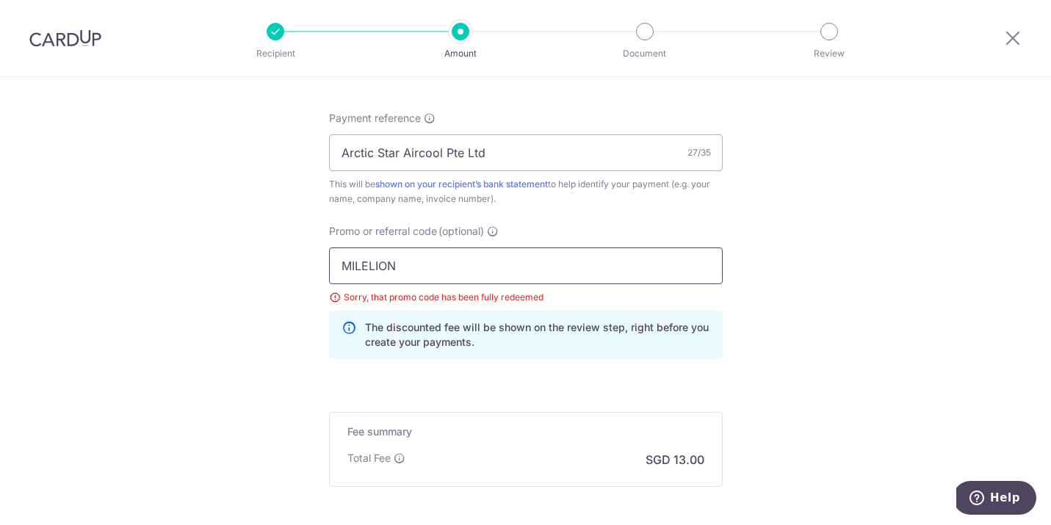
click at [458, 263] on input "MILELION" at bounding box center [526, 266] width 394 height 37
paste input "OFF225"
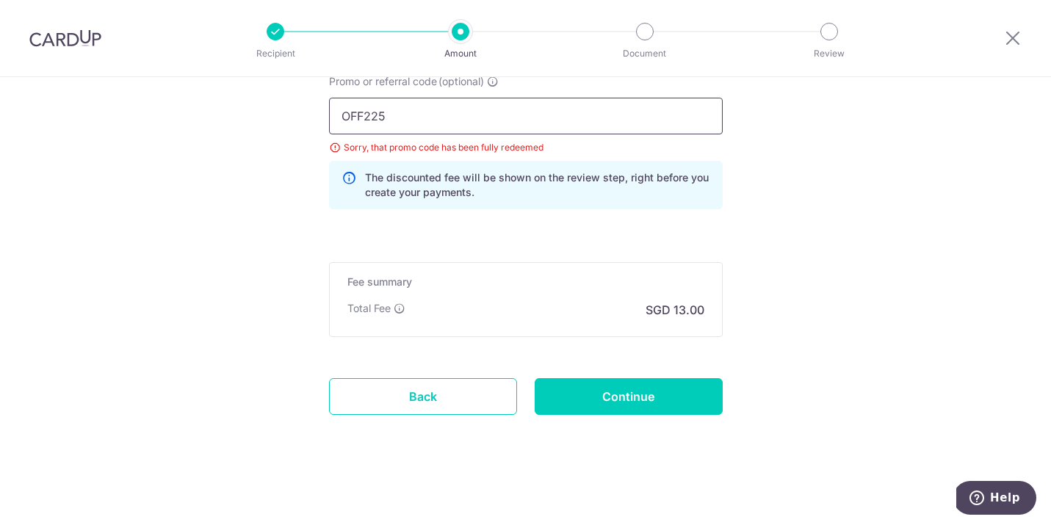
scroll to position [1027, 0]
type input "OFF225"
click at [597, 395] on input "Continue" at bounding box center [629, 396] width 188 height 37
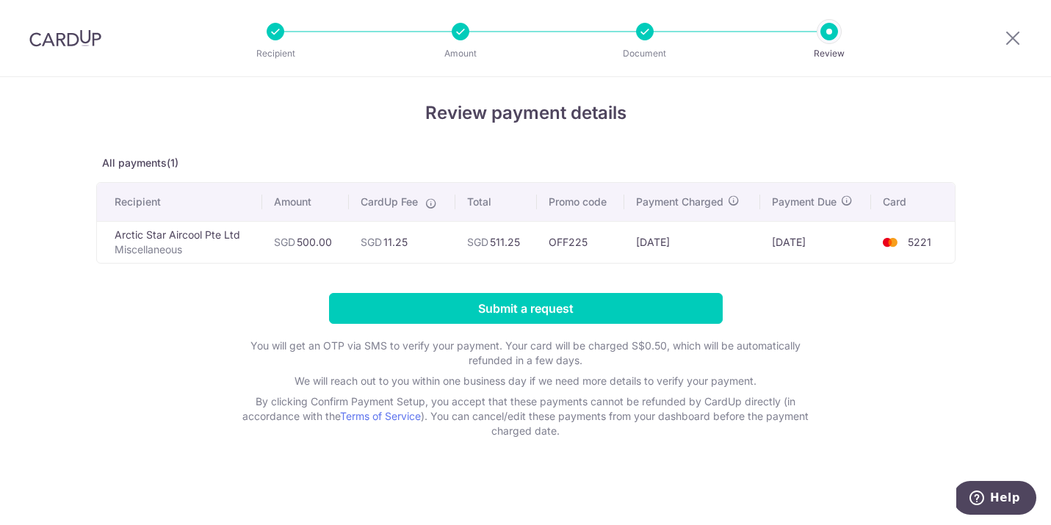
scroll to position [7, 0]
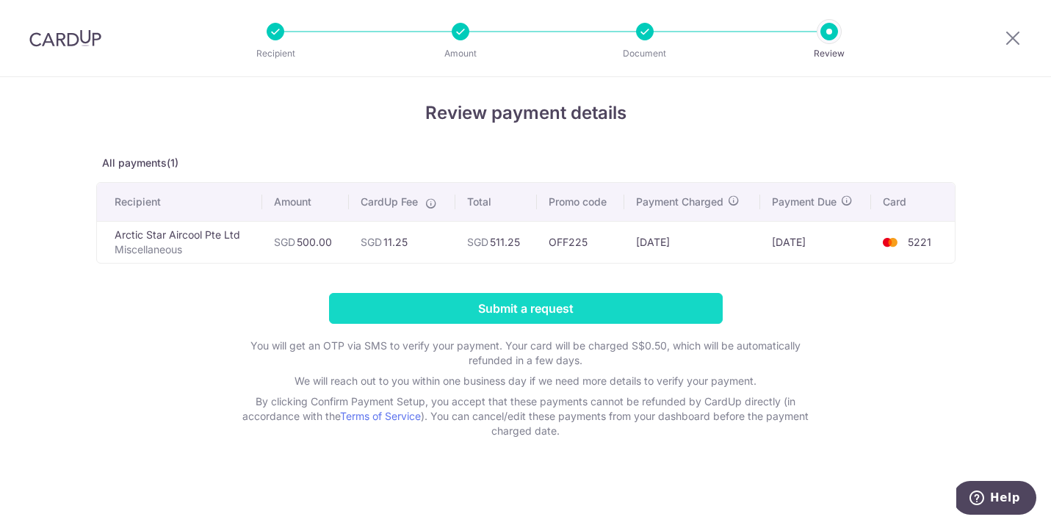
click at [516, 303] on input "Submit a request" at bounding box center [526, 308] width 394 height 31
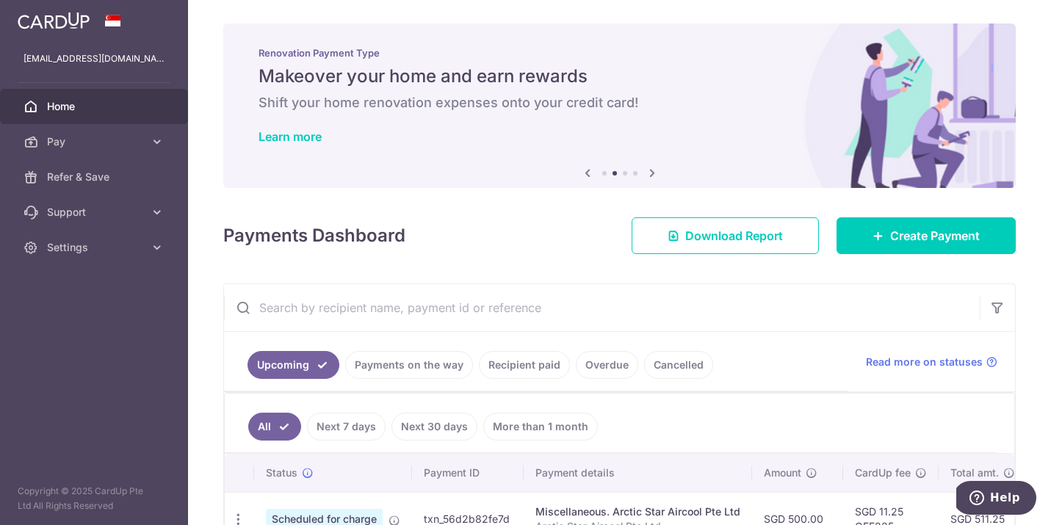
click at [72, 25] on img at bounding box center [54, 21] width 72 height 18
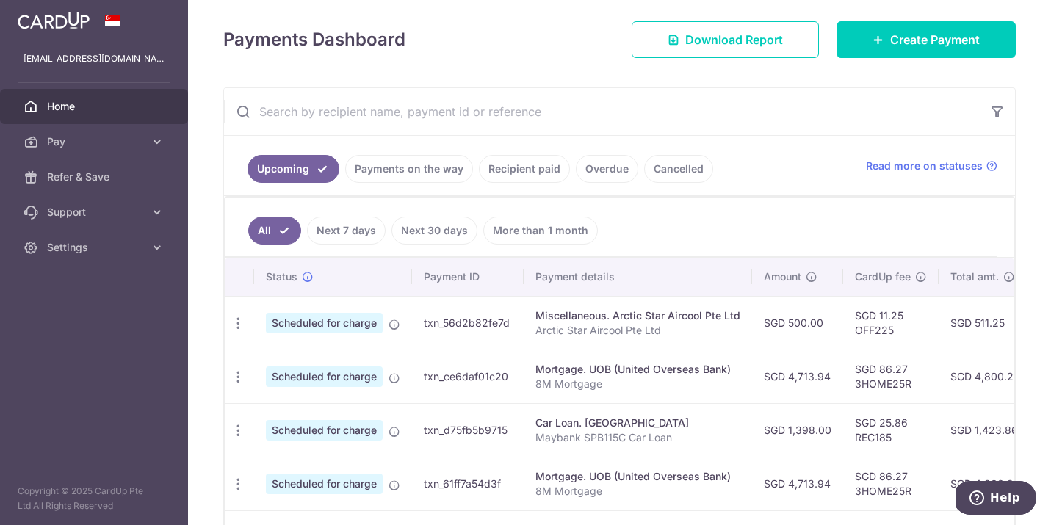
scroll to position [176, 0]
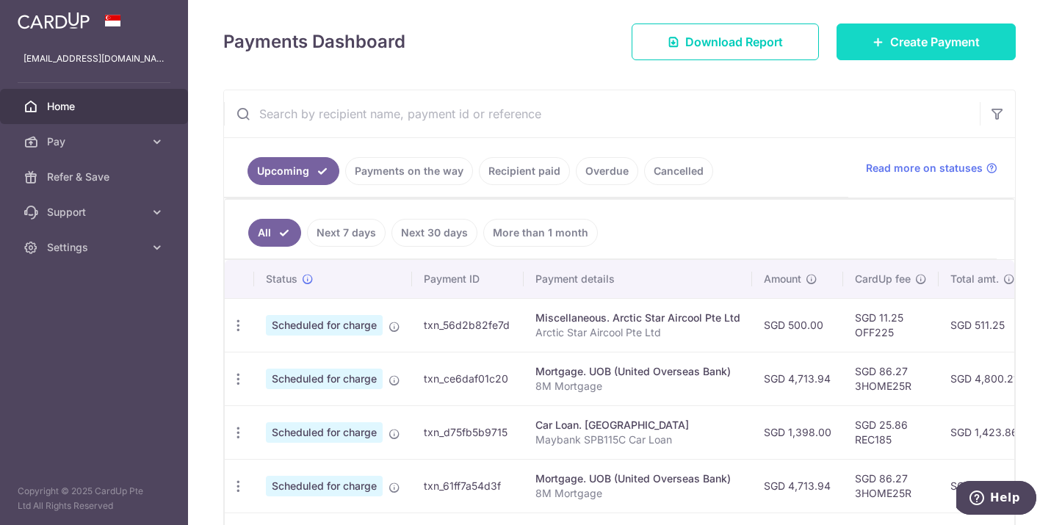
click at [846, 48] on link "Create Payment" at bounding box center [926, 42] width 179 height 37
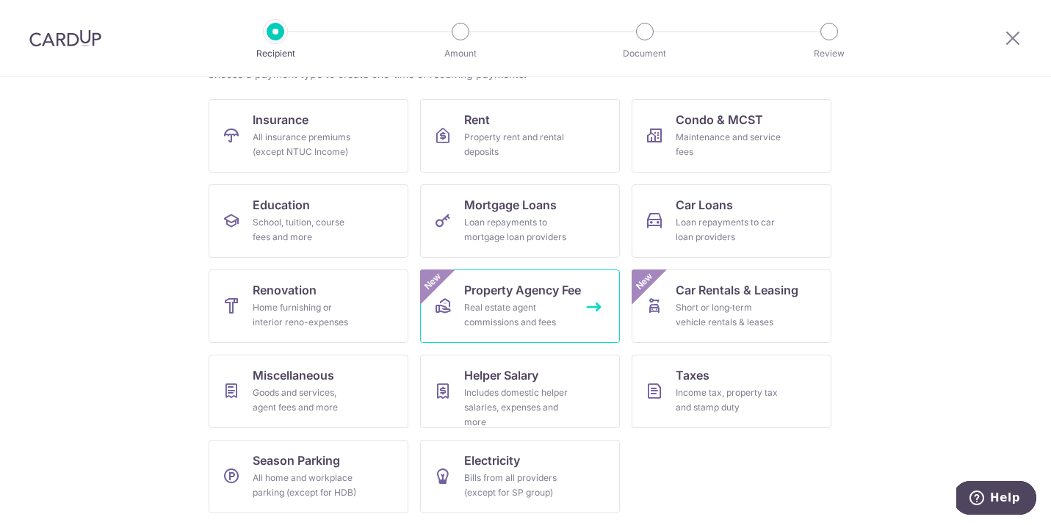
scroll to position [132, 0]
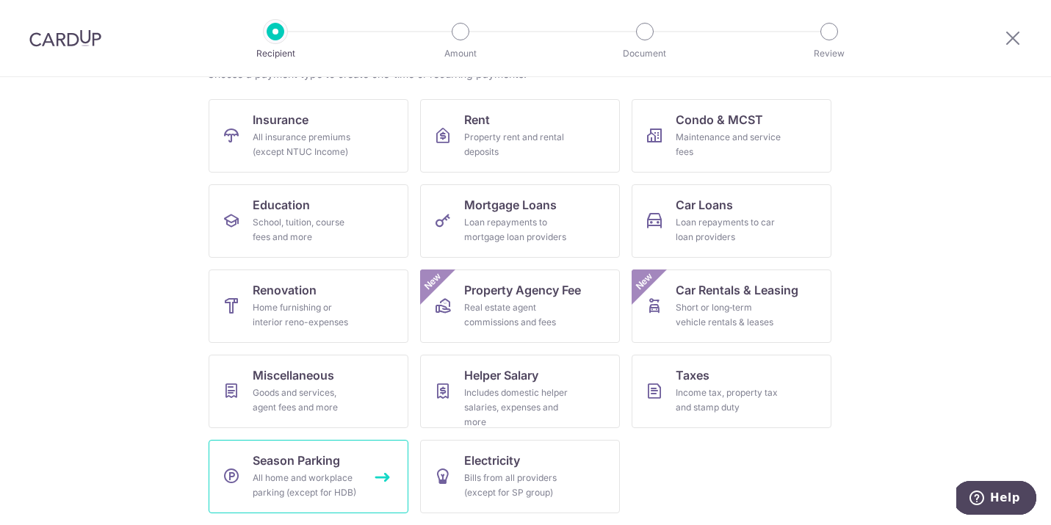
click at [309, 474] on div "All home and workplace parking (except for HDB)" at bounding box center [306, 485] width 106 height 29
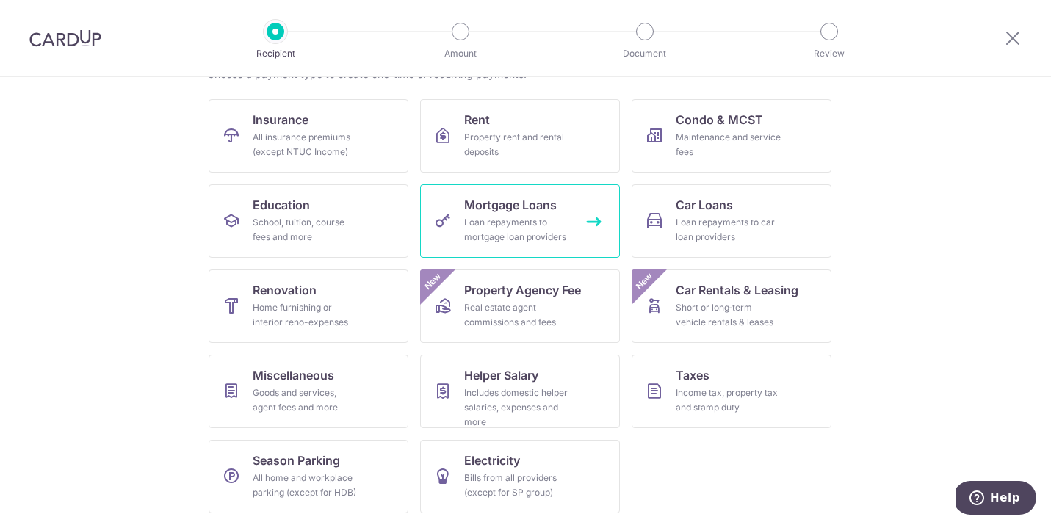
scroll to position [132, 0]
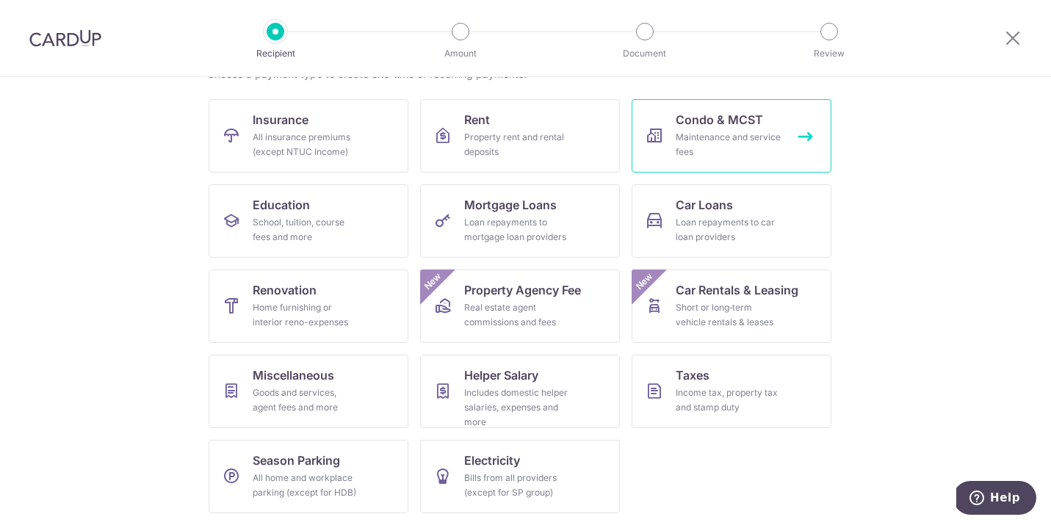
click at [712, 126] on span "Condo & MCST" at bounding box center [719, 120] width 87 height 18
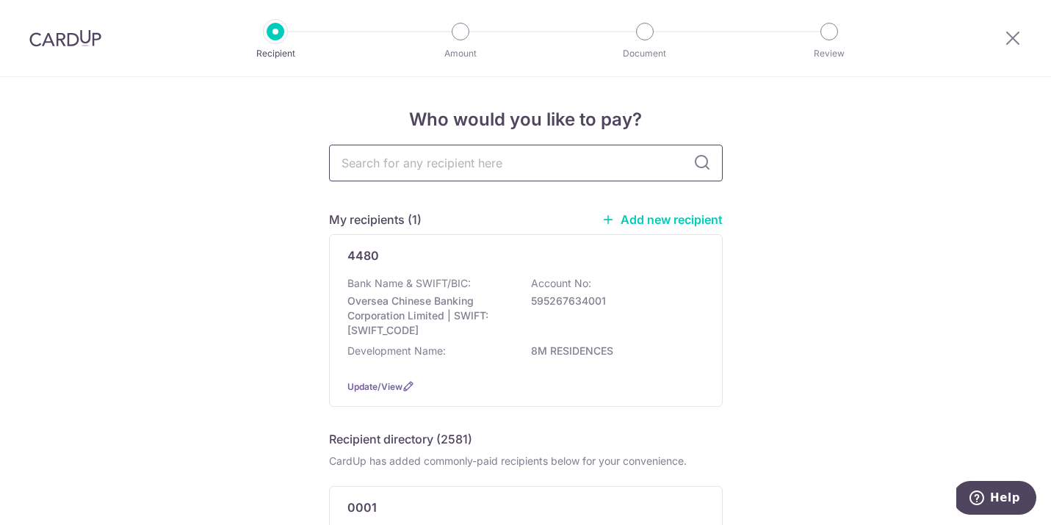
click at [508, 162] on input "text" at bounding box center [526, 163] width 394 height 37
click at [675, 216] on link "Add new recipient" at bounding box center [661, 219] width 121 height 15
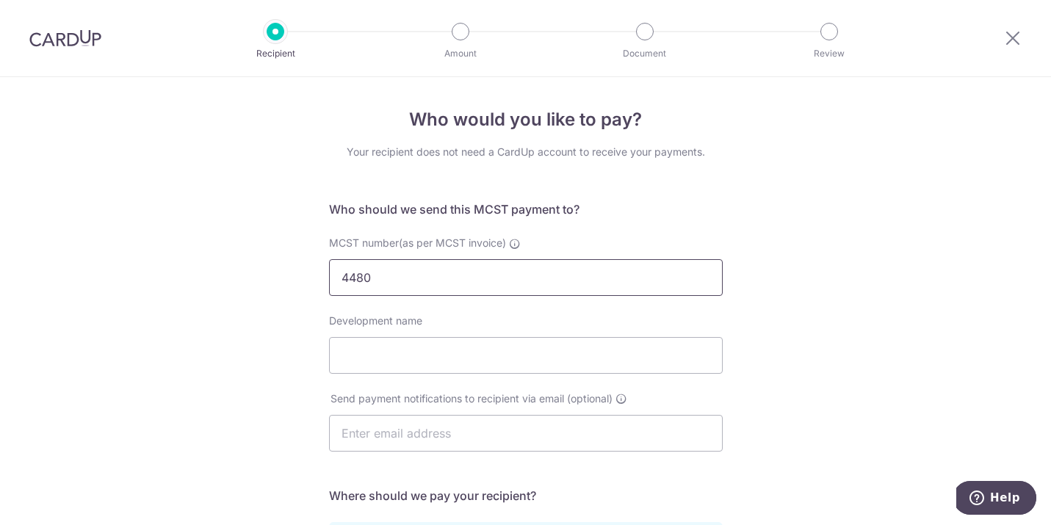
type input "4480"
type input "8M Residences"
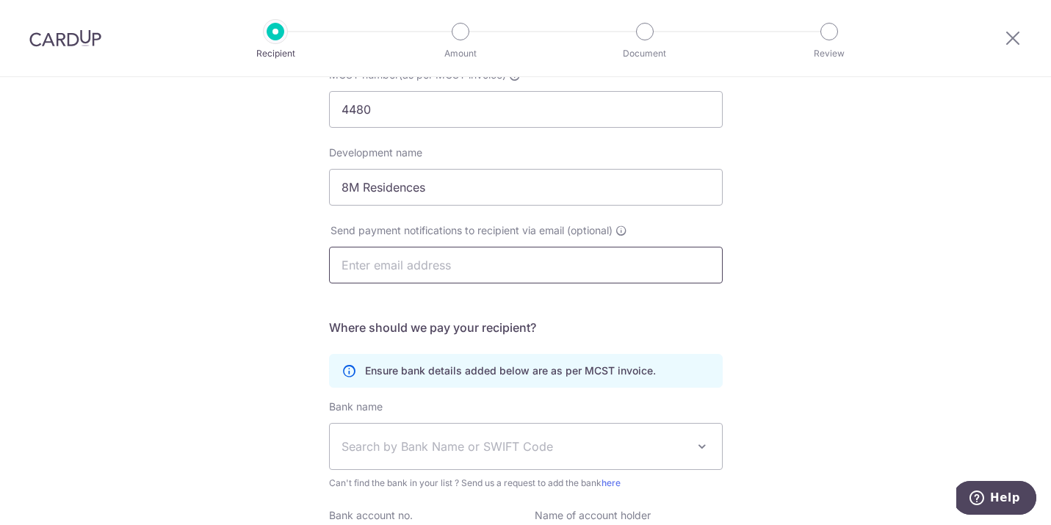
scroll to position [171, 0]
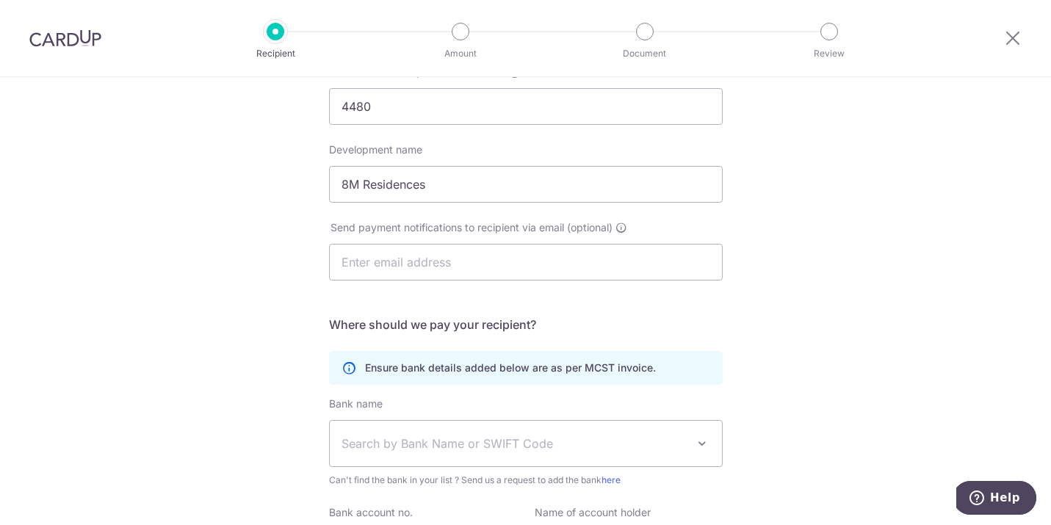
click at [265, 355] on div "Who would you like to pay? Your recipient does not need a CardUp account to rec…" at bounding box center [525, 294] width 1051 height 777
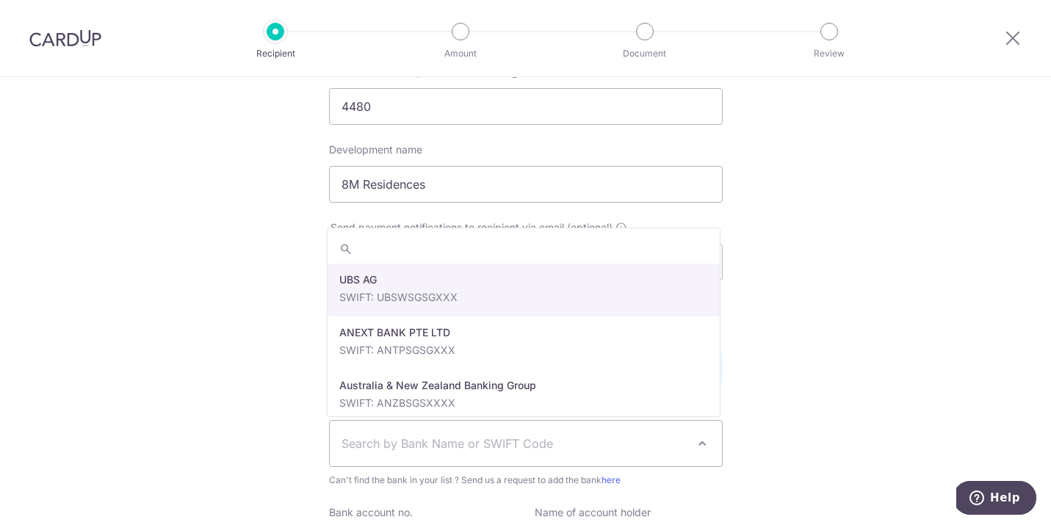
click at [390, 444] on span "Search by Bank Name or SWIFT Code" at bounding box center [514, 444] width 345 height 18
type input "c"
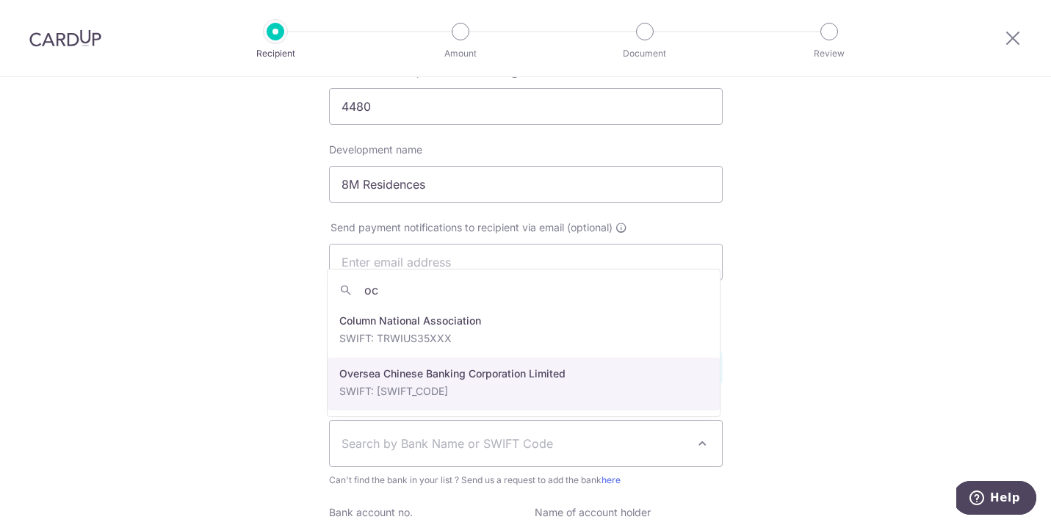
type input "oc"
select select "12"
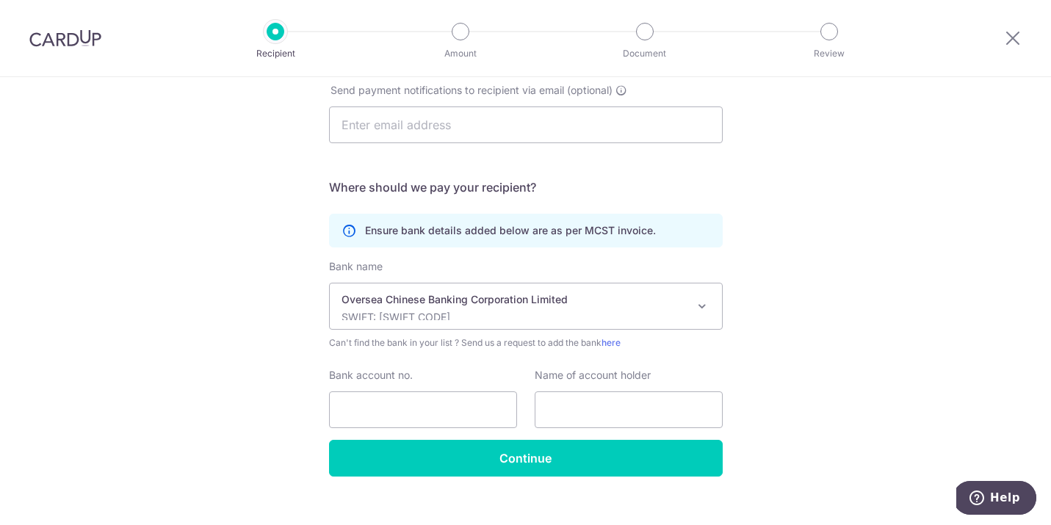
scroll to position [310, 0]
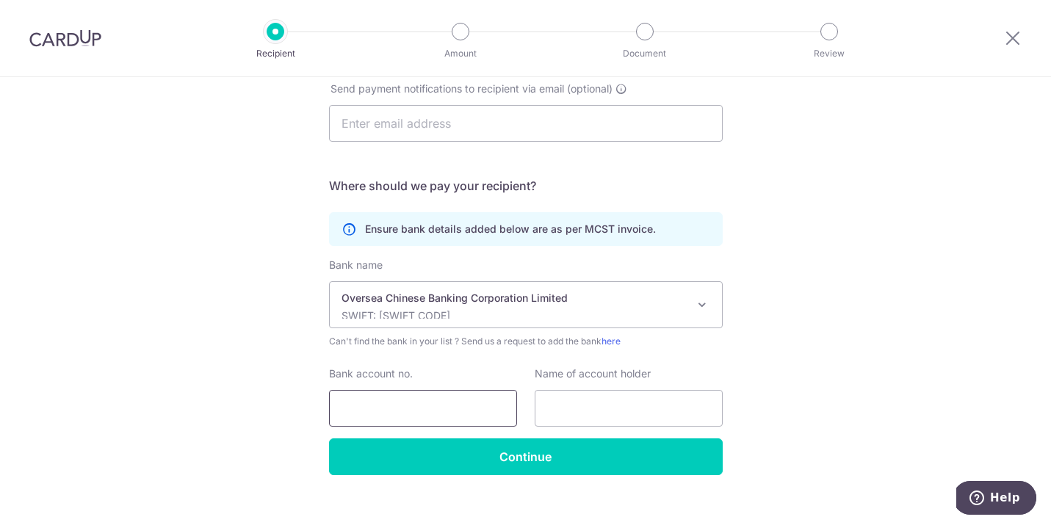
click at [394, 394] on input "Bank account no." at bounding box center [423, 408] width 188 height 37
type input "595267634001"
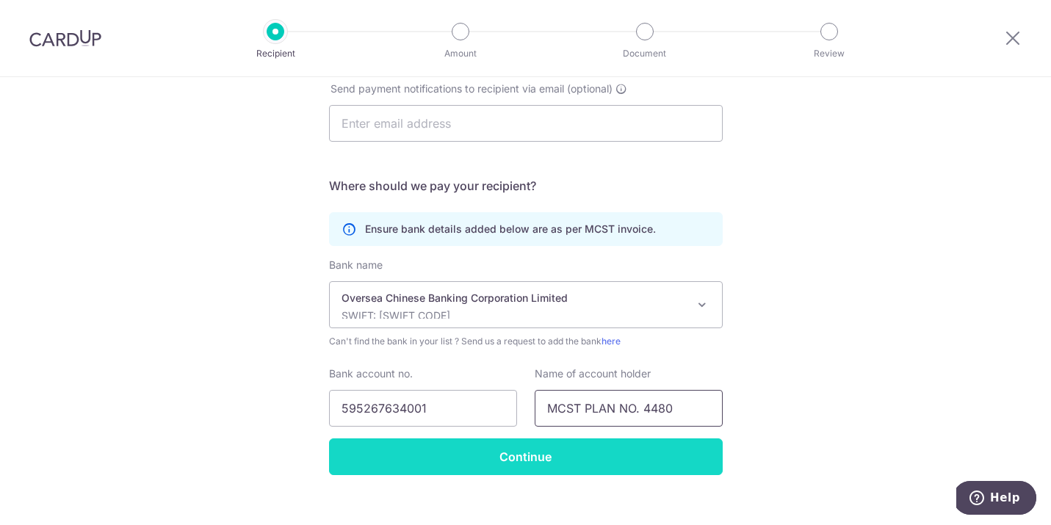
type input "MCST PLAN NO. 4480"
click at [567, 457] on input "Continue" at bounding box center [526, 456] width 394 height 37
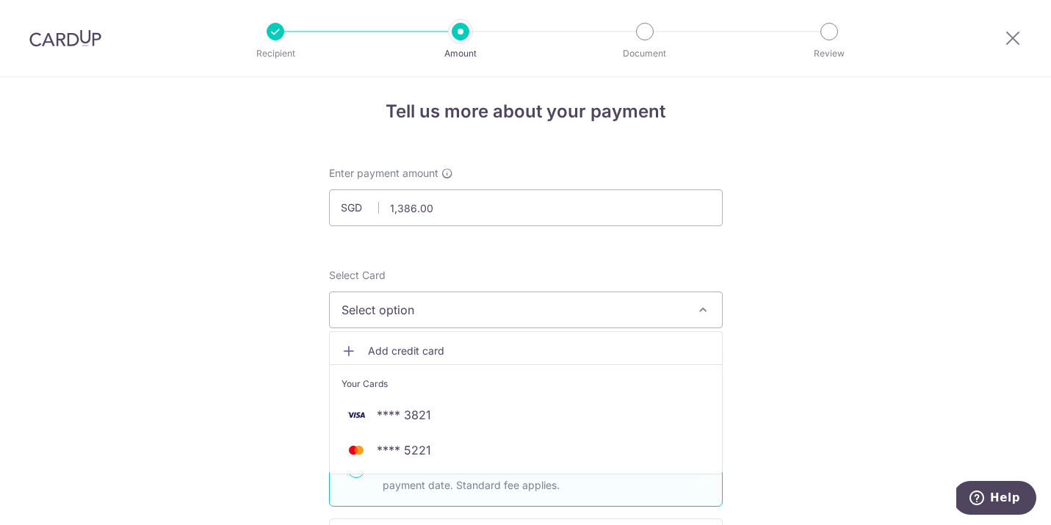
click at [463, 416] on span "**** 3821" at bounding box center [526, 415] width 369 height 18
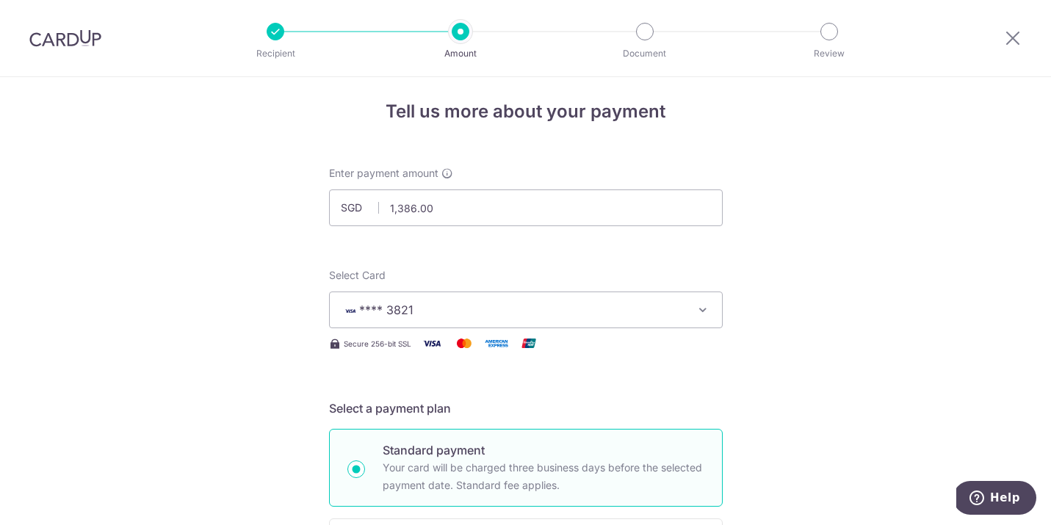
scroll to position [330, 0]
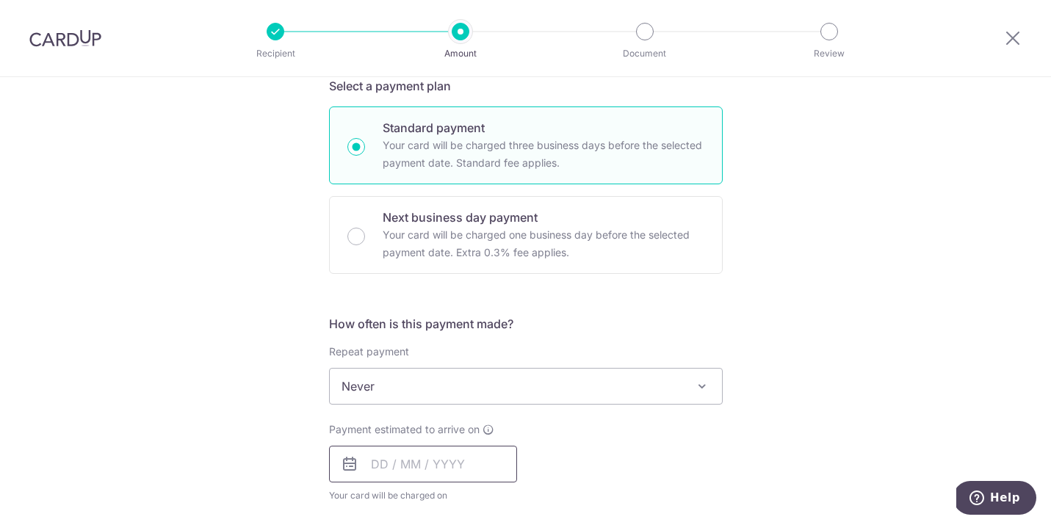
click at [450, 467] on input "text" at bounding box center [423, 464] width 188 height 37
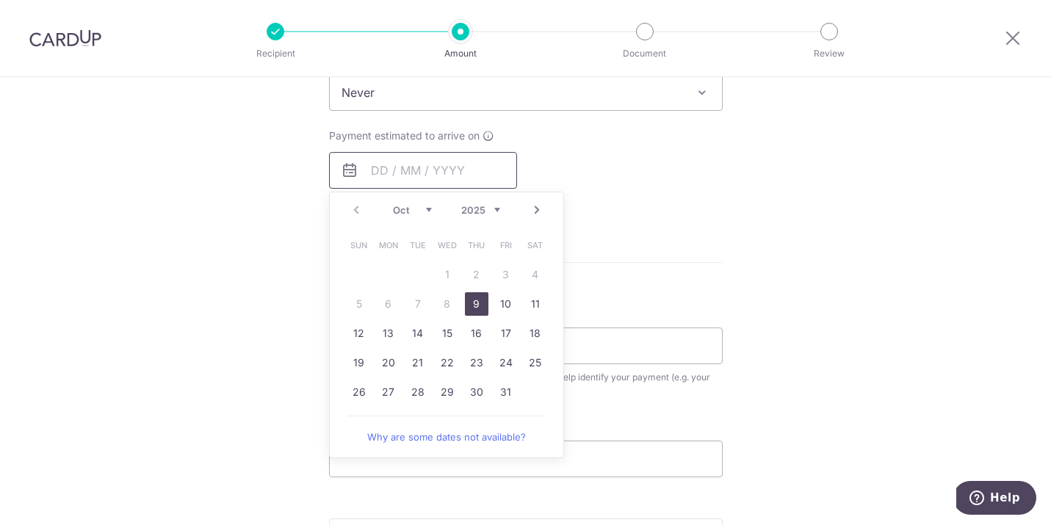
scroll to position [635, 0]
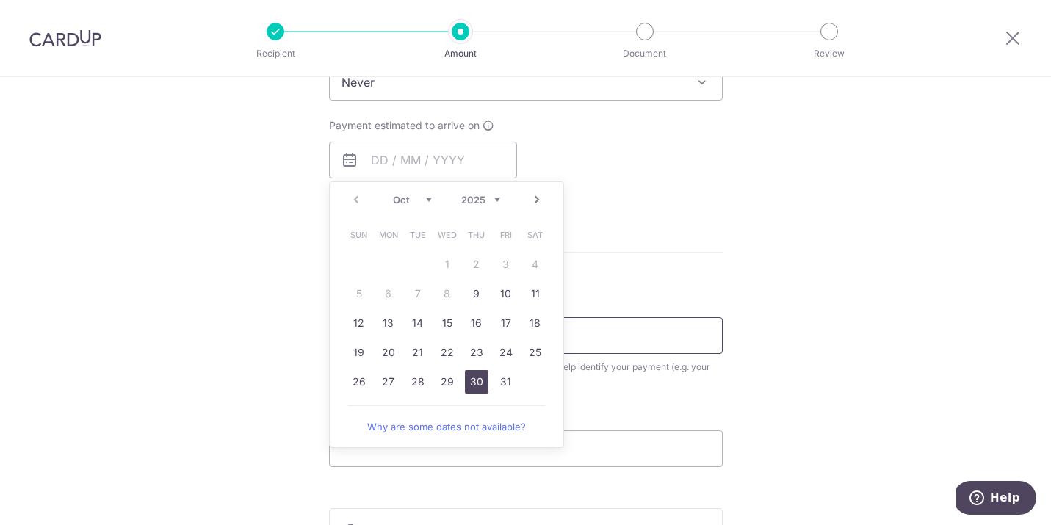
drag, startPoint x: 478, startPoint y: 388, endPoint x: 481, endPoint y: 380, distance: 7.9
click at [478, 388] on link "30" at bounding box center [477, 382] width 24 height 24
type input "[DATE]"
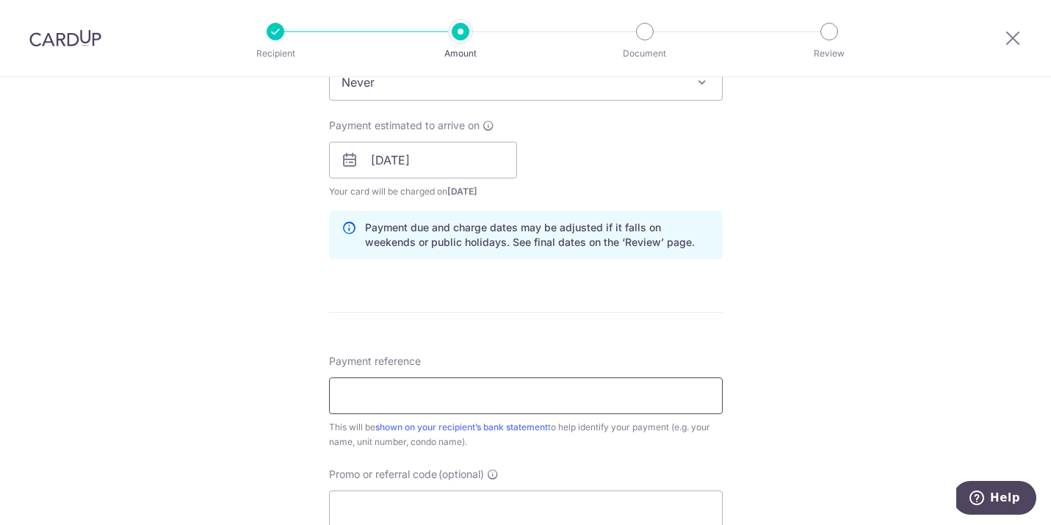
click at [533, 393] on input "Payment reference" at bounding box center [526, 395] width 394 height 37
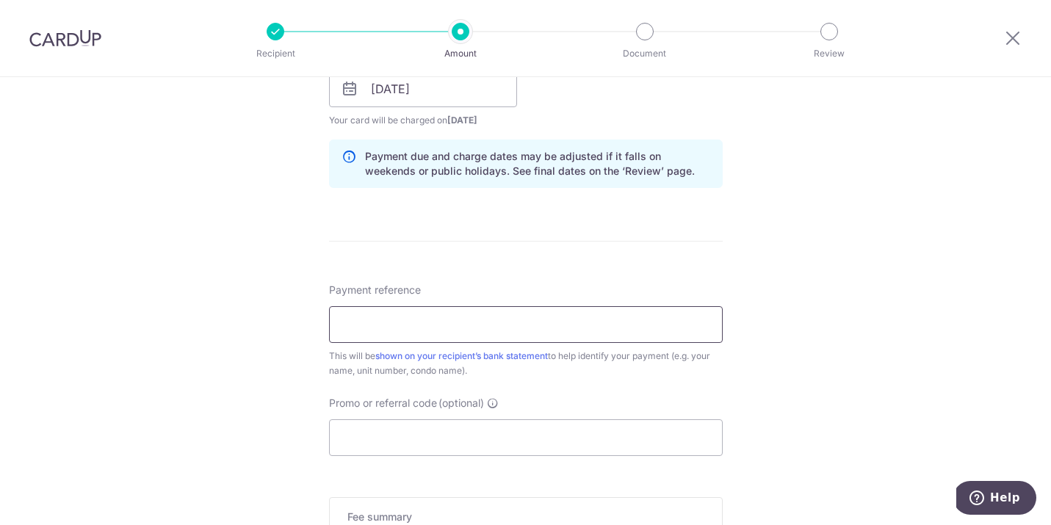
scroll to position [743, 0]
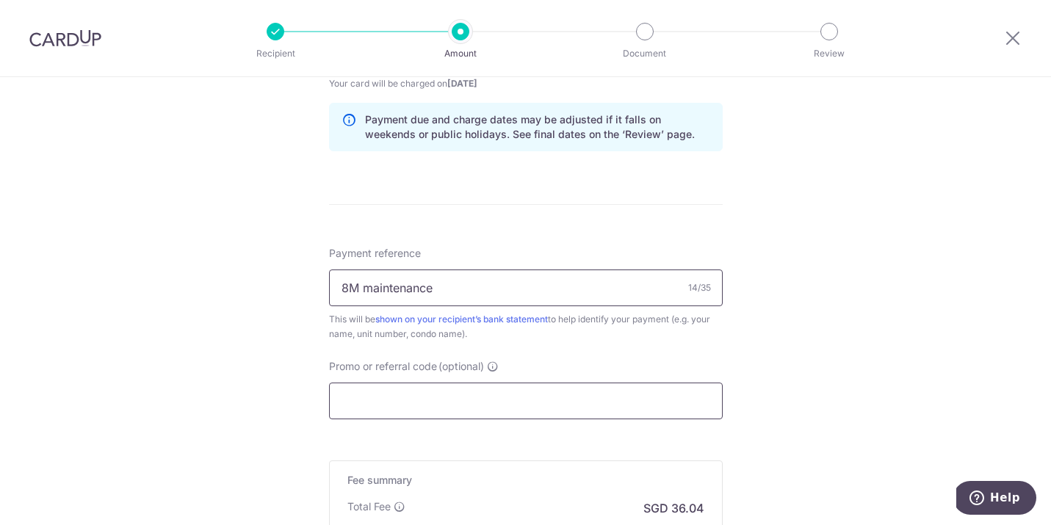
type input "8M maintenance"
paste input "OFF225"
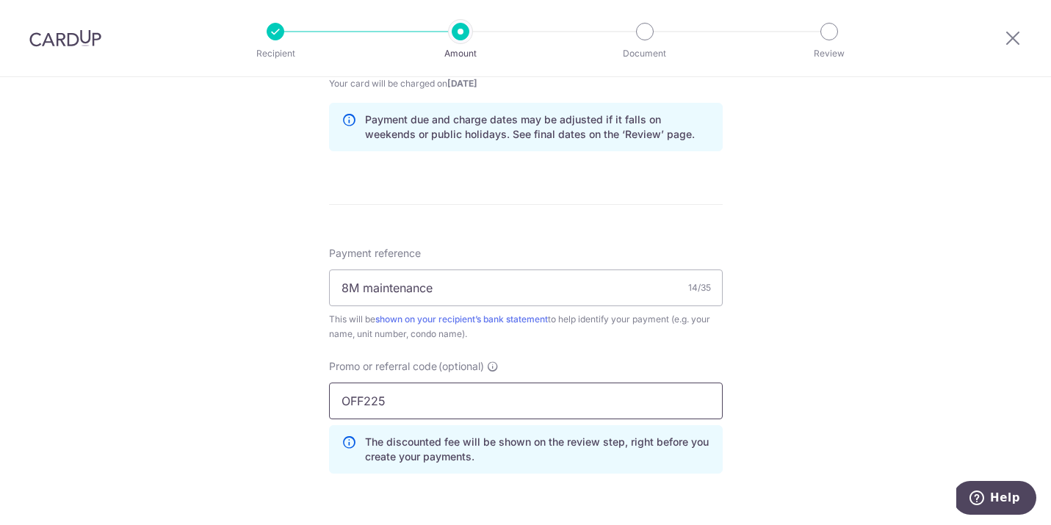
type input "OFF225"
click at [793, 430] on div "Tell us more about your payment Enter payment amount SGD 1,386.00 1386.00 Recip…" at bounding box center [525, 62] width 1051 height 1455
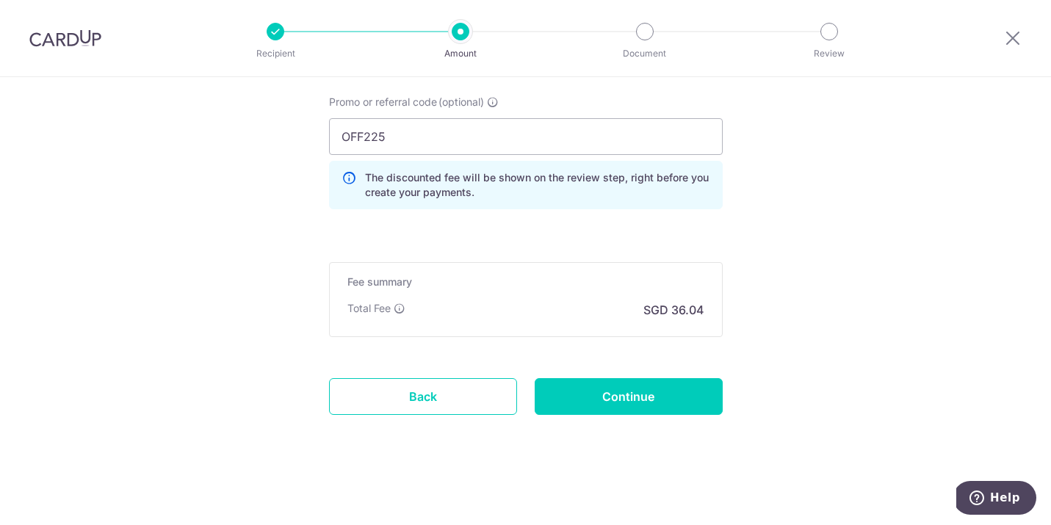
scroll to position [1007, 0]
click at [689, 405] on input "Continue" at bounding box center [629, 396] width 188 height 37
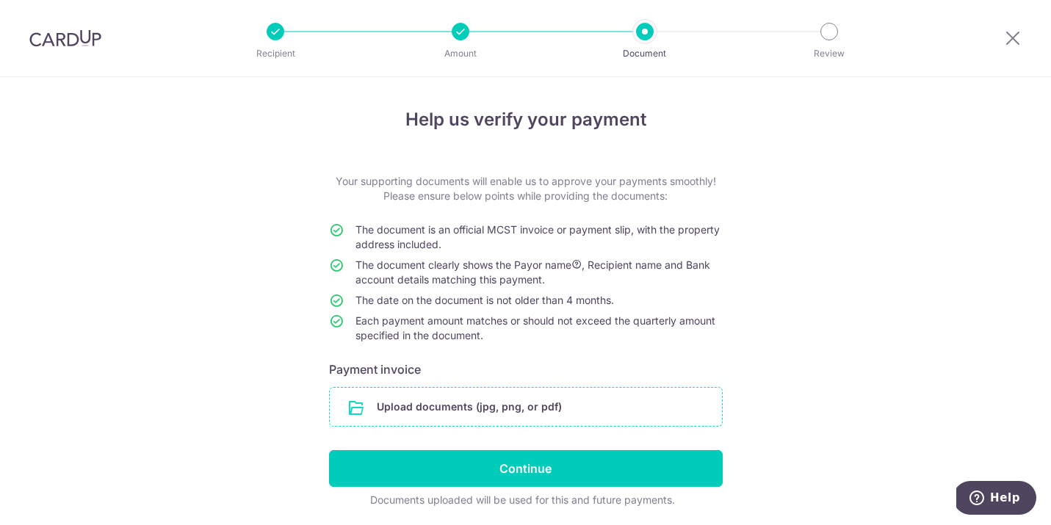
click at [563, 406] on input "file" at bounding box center [526, 407] width 392 height 38
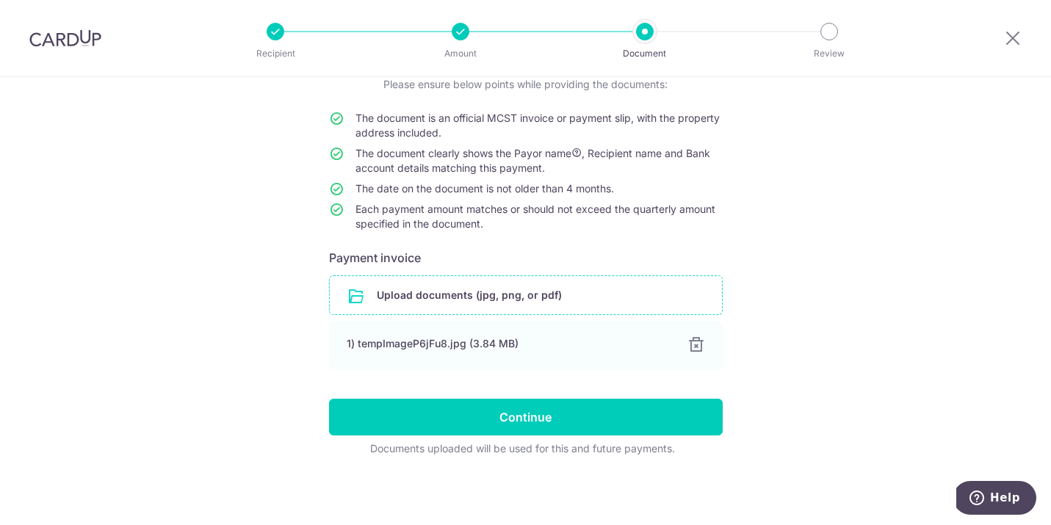
scroll to position [112, 0]
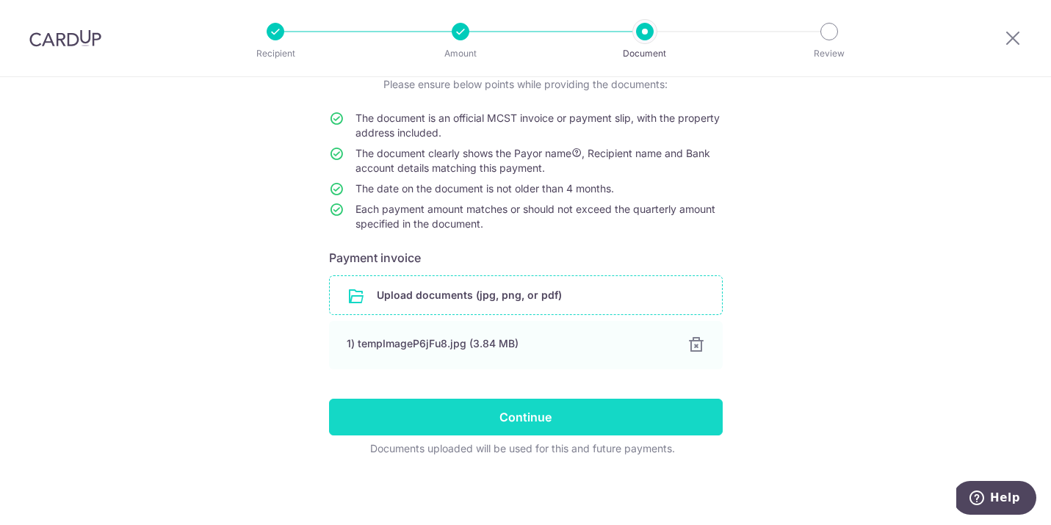
click at [604, 419] on input "Continue" at bounding box center [526, 417] width 394 height 37
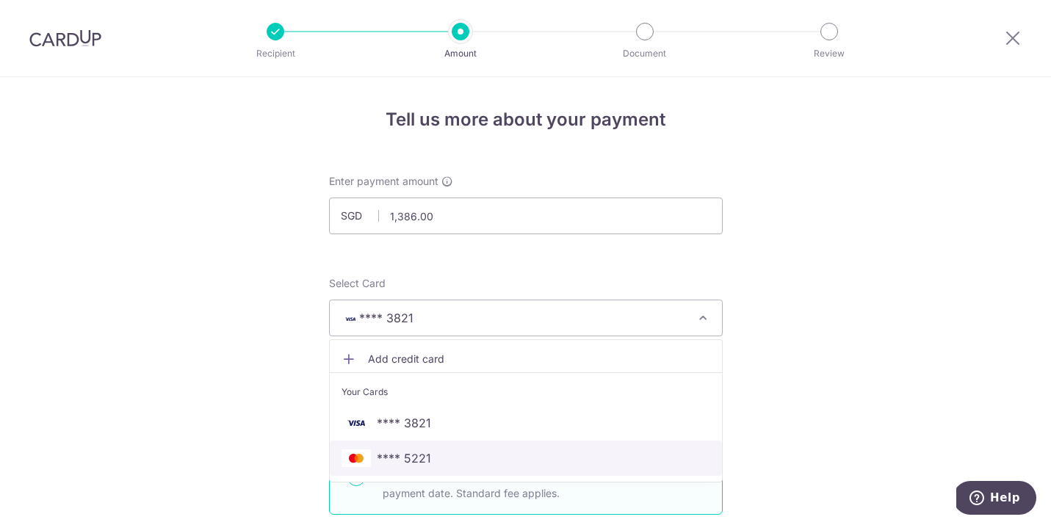
click at [461, 457] on span "**** 5221" at bounding box center [526, 458] width 369 height 18
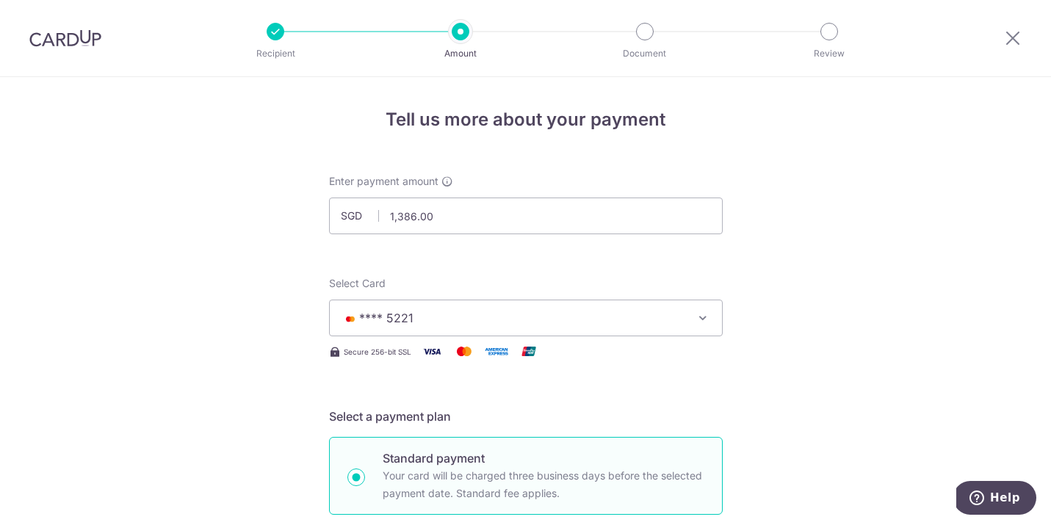
click at [654, 323] on span "**** 5221" at bounding box center [513, 318] width 342 height 18
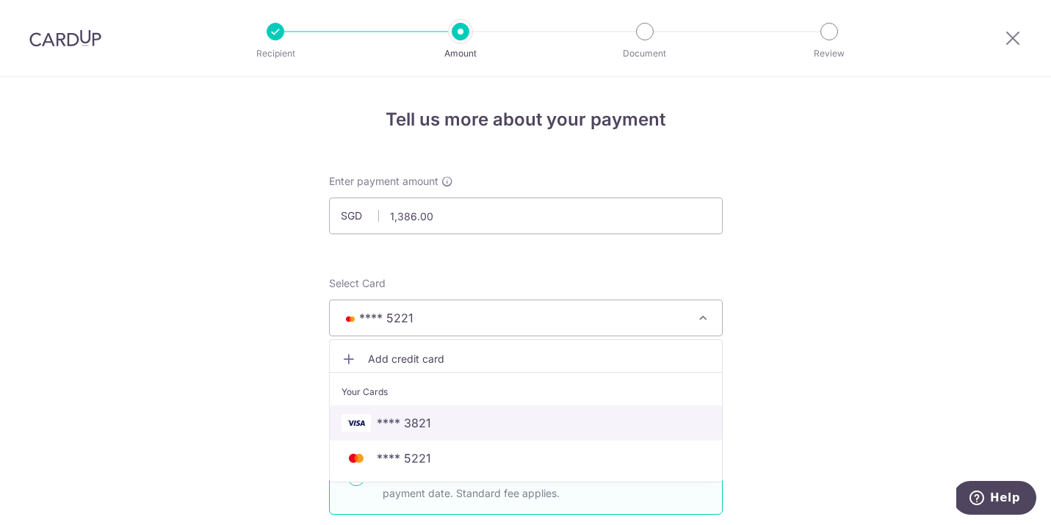
click at [519, 424] on span "**** 3821" at bounding box center [526, 423] width 369 height 18
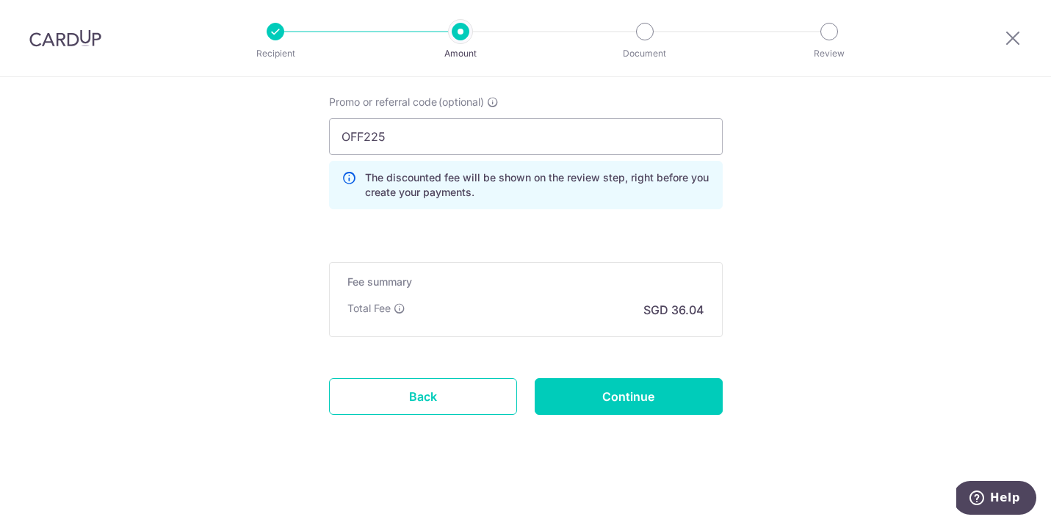
scroll to position [1007, 0]
click at [692, 391] on input "Continue" at bounding box center [629, 396] width 188 height 37
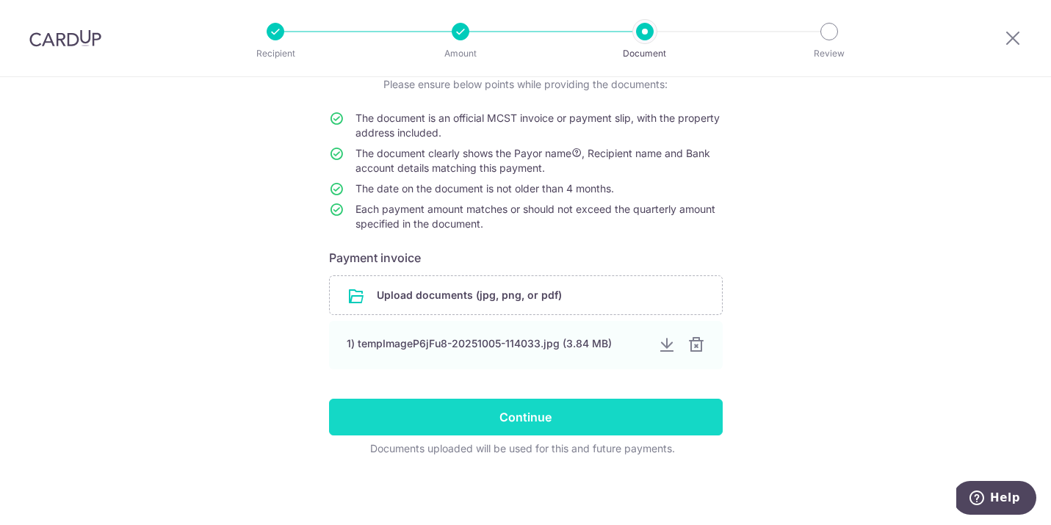
click at [654, 414] on input "Continue" at bounding box center [526, 417] width 394 height 37
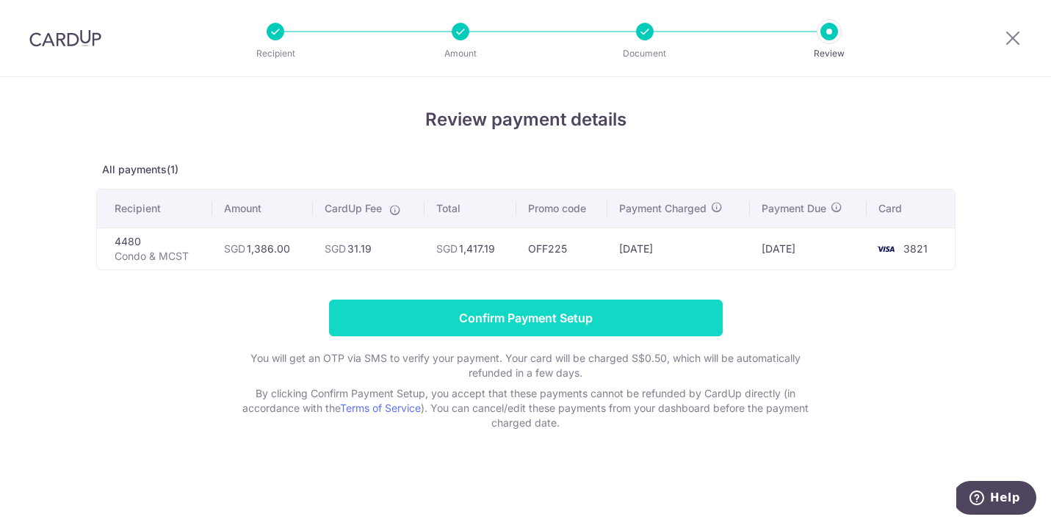
click at [622, 321] on input "Confirm Payment Setup" at bounding box center [526, 318] width 394 height 37
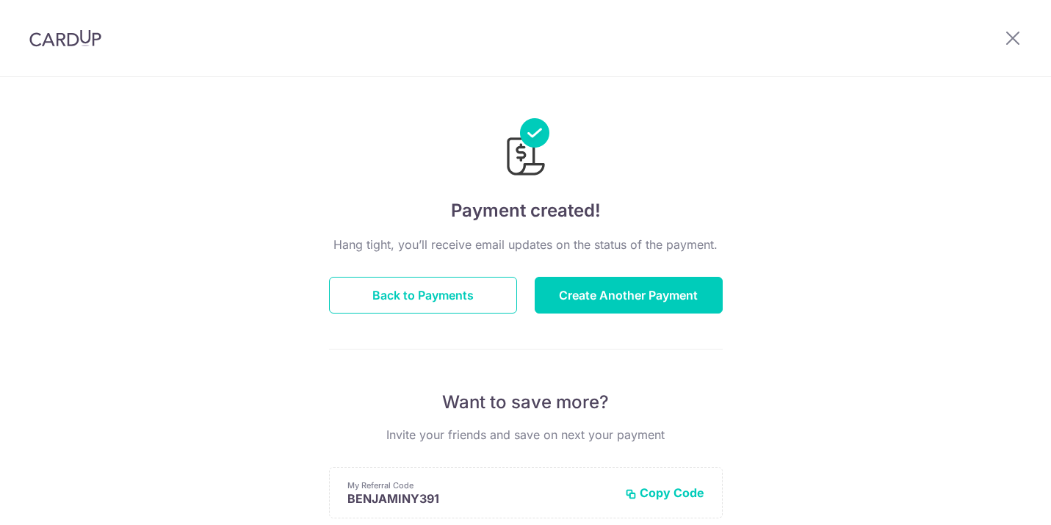
click at [1011, 30] on icon at bounding box center [1013, 38] width 18 height 18
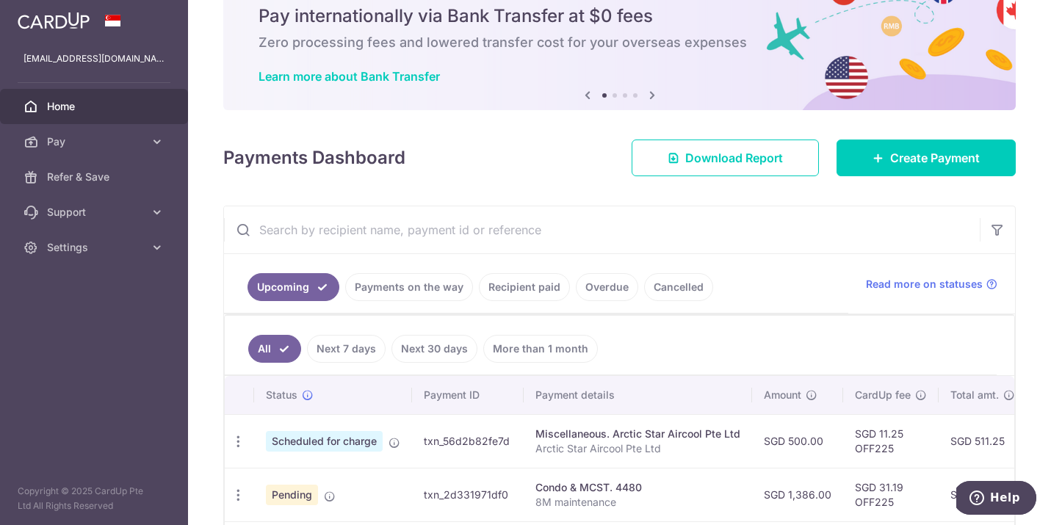
scroll to position [52, 0]
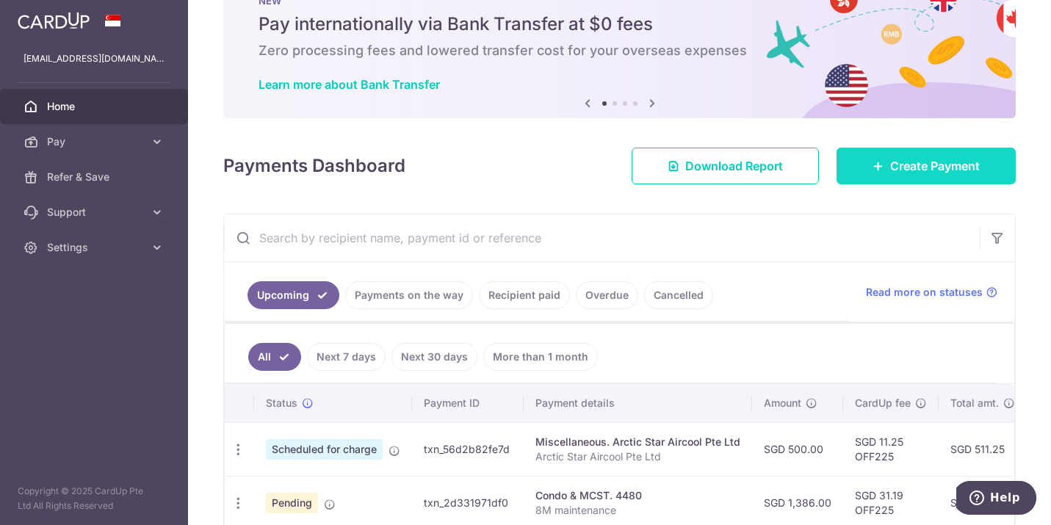
click at [943, 167] on span "Create Payment" at bounding box center [935, 166] width 90 height 18
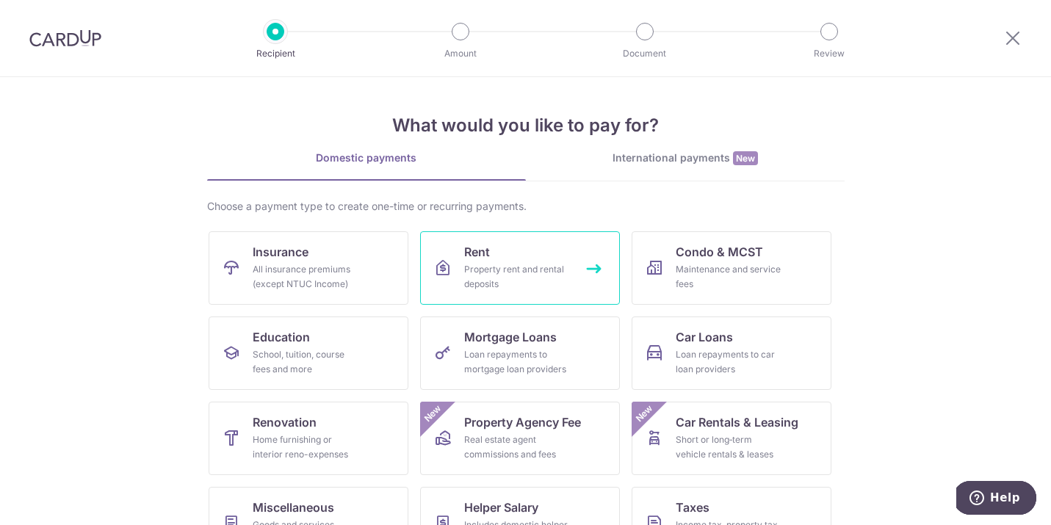
click at [441, 241] on link "Rent Property rent and rental deposits" at bounding box center [520, 267] width 200 height 73
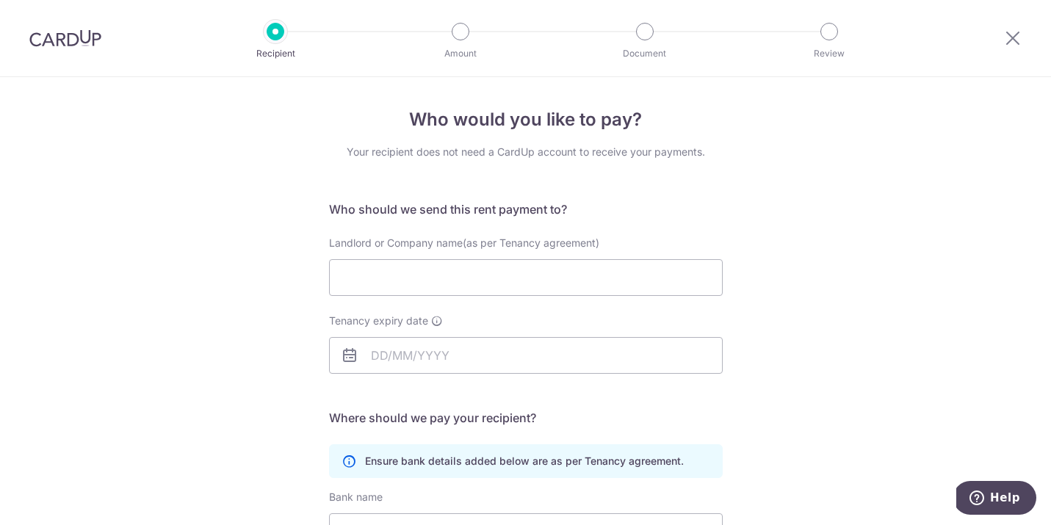
scroll to position [57, 0]
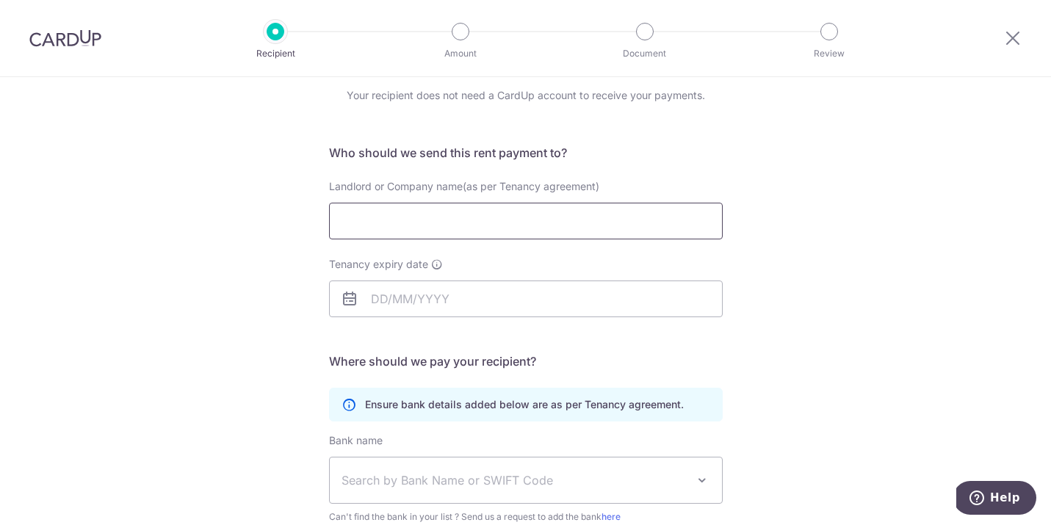
click at [541, 227] on input "Landlord or Company name(as per Tenancy agreement)" at bounding box center [526, 221] width 394 height 37
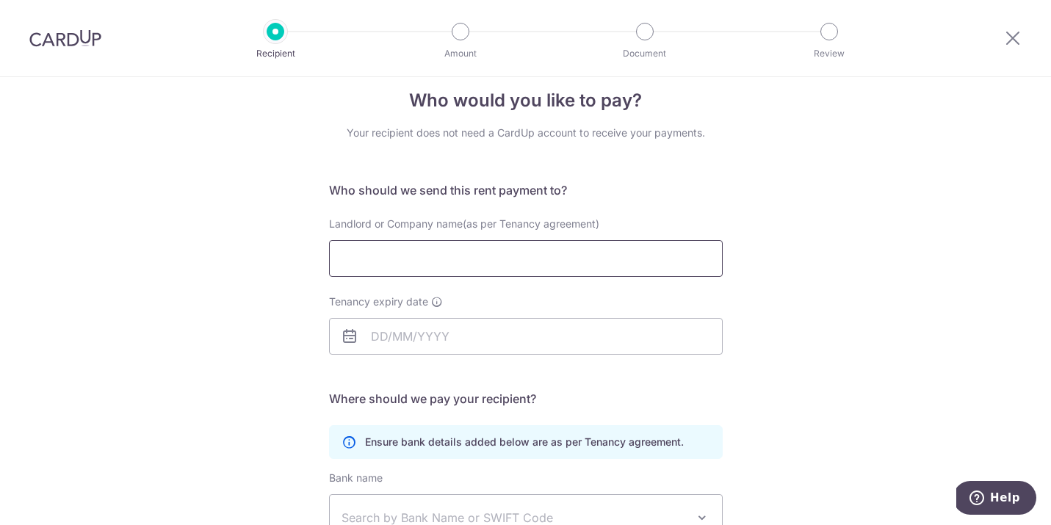
scroll to position [24, 0]
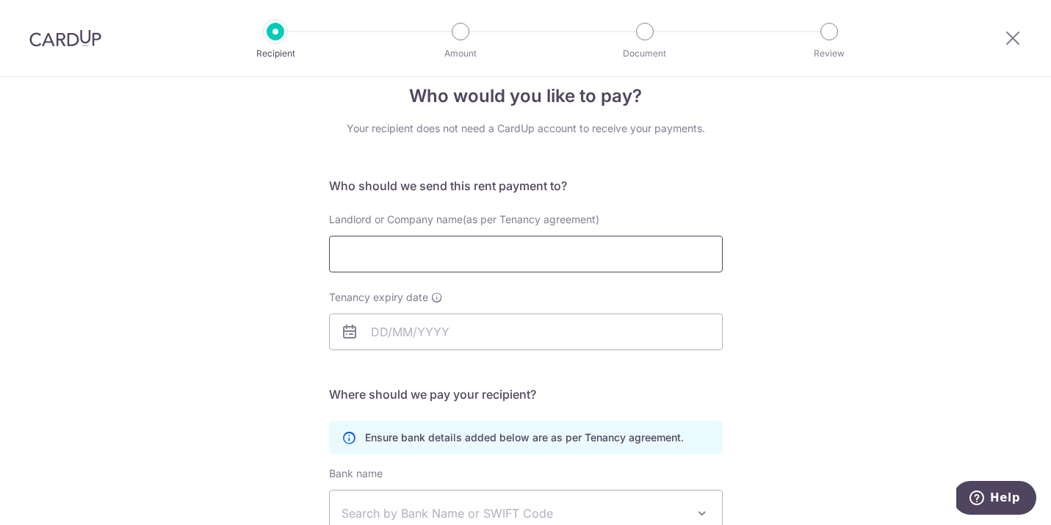
click at [511, 256] on input "Landlord or Company name(as per Tenancy agreement)" at bounding box center [526, 254] width 394 height 37
